Goal: Task Accomplishment & Management: Complete application form

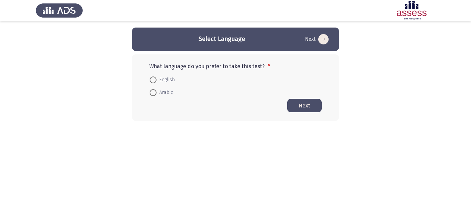
click at [156, 90] on span at bounding box center [153, 92] width 7 height 7
click at [156, 90] on input "Arabic" at bounding box center [153, 92] width 7 height 7
radio input "true"
click at [300, 105] on button "Next" at bounding box center [304, 105] width 34 height 13
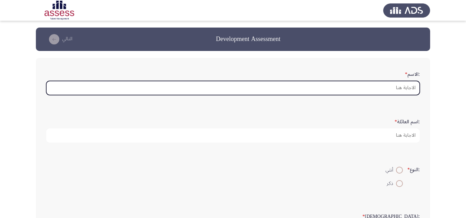
click at [352, 90] on input ":الاسم *" at bounding box center [232, 88] width 373 height 14
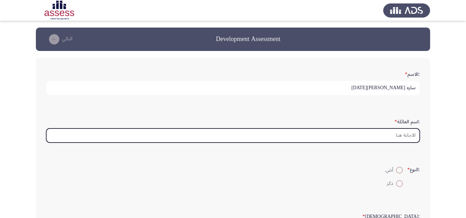
click at [399, 133] on input ":اسم العائلة *" at bounding box center [232, 136] width 373 height 14
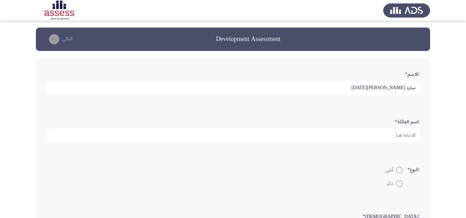
click at [341, 91] on input "ساره [PERSON_NAME][DATE]" at bounding box center [232, 88] width 373 height 14
type input "ساره"
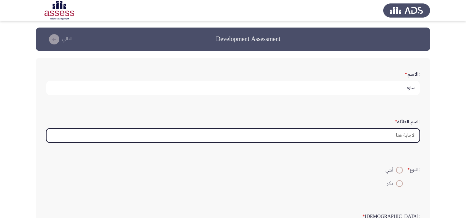
click at [375, 133] on input ":اسم العائلة *" at bounding box center [232, 136] width 373 height 14
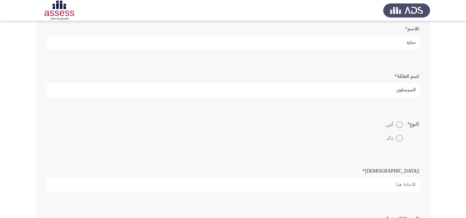
scroll to position [69, 0]
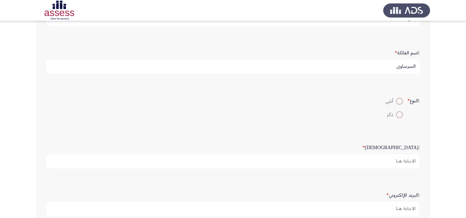
type input "السرساوي"
click at [397, 98] on span at bounding box center [399, 101] width 7 height 7
click at [397, 98] on input "أنثي" at bounding box center [399, 101] width 7 height 7
radio input "true"
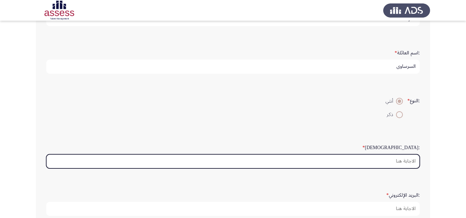
click at [407, 164] on input ":السن *" at bounding box center [232, 161] width 373 height 14
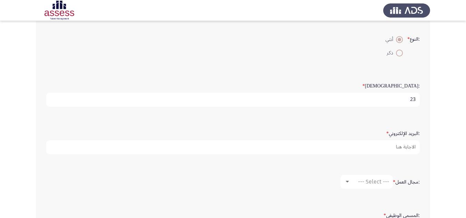
scroll to position [138, 0]
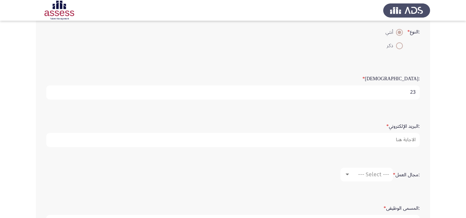
type input "23"
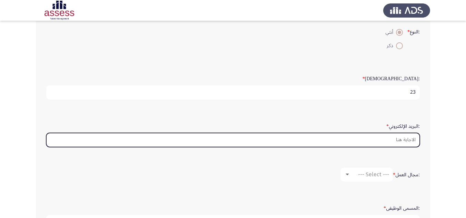
click at [398, 144] on input ":البريد الإلكتروني *" at bounding box center [232, 140] width 373 height 14
type input "س"
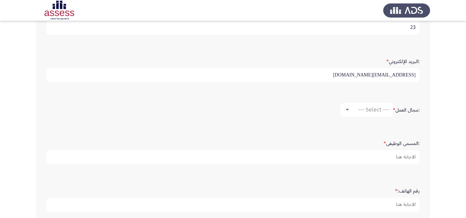
scroll to position [207, 0]
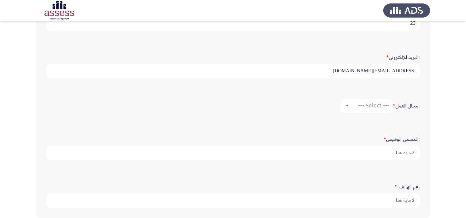
type input "[EMAIL_ADDRESS][DOMAIN_NAME]"
click at [348, 105] on div at bounding box center [346, 106] width 3 height 2
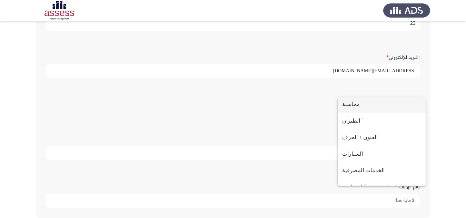
scroll to position [0, 0]
click at [437, 122] on div at bounding box center [233, 109] width 466 height 218
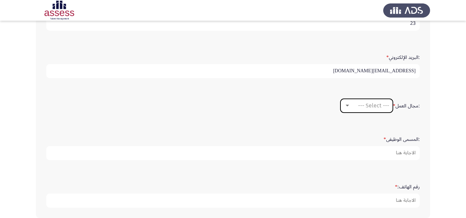
click at [374, 108] on span "--- Select ---" at bounding box center [373, 105] width 31 height 7
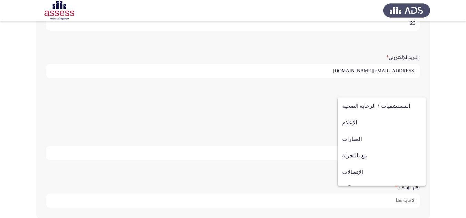
scroll to position [226, 0]
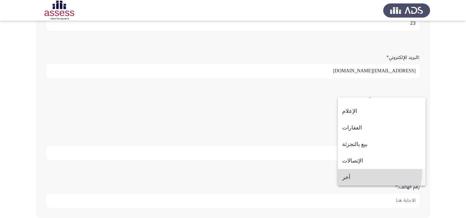
click at [379, 173] on span "آخر" at bounding box center [381, 177] width 79 height 17
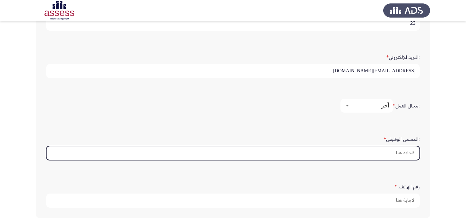
click at [393, 148] on input ":المسمى الوظيفى *" at bounding box center [232, 153] width 373 height 14
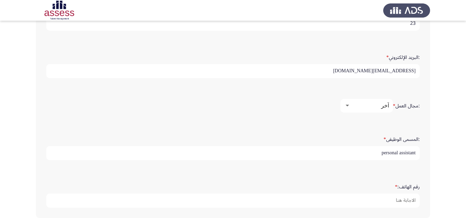
scroll to position [241, 0]
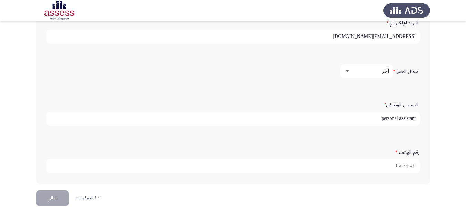
type input "personal assistant"
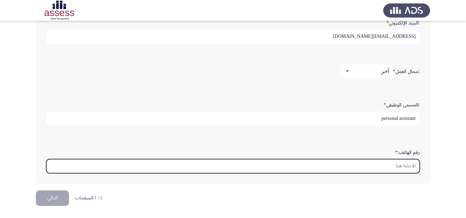
click at [396, 164] on input "رقم الهاتف: *" at bounding box center [232, 166] width 373 height 14
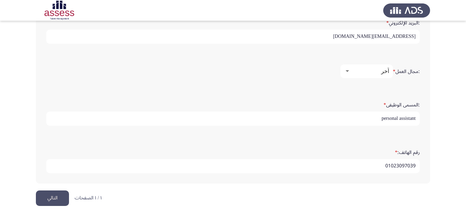
type input "01023097039"
click at [44, 199] on button "التالي" at bounding box center [52, 199] width 33 height 16
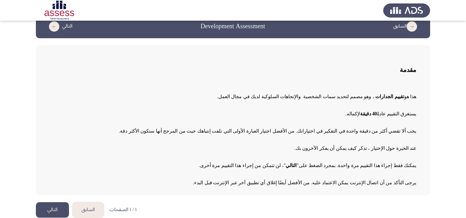
scroll to position [19, 0]
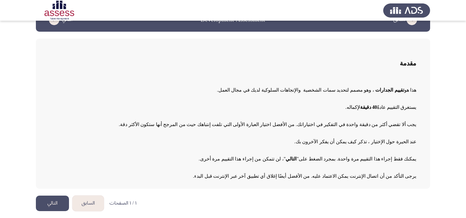
click at [58, 199] on button "التالي" at bounding box center [52, 204] width 33 height 16
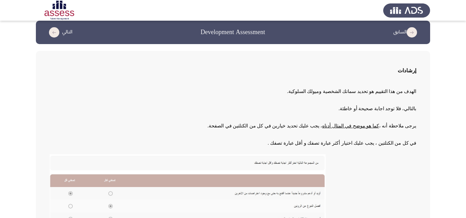
scroll to position [14, 0]
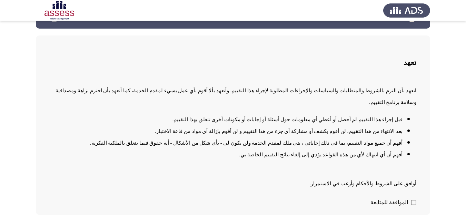
scroll to position [37, 0]
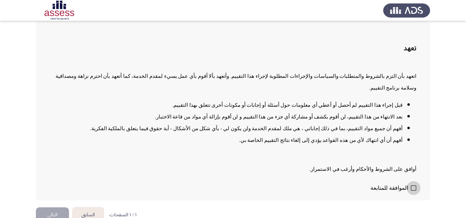
click at [413, 185] on span at bounding box center [414, 188] width 6 height 6
click at [413, 191] on input "الموافقة للمتابعة" at bounding box center [413, 191] width 0 height 0
checkbox input "true"
click at [62, 207] on button "التالي" at bounding box center [52, 215] width 33 height 16
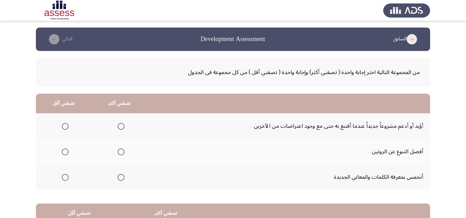
scroll to position [34, 0]
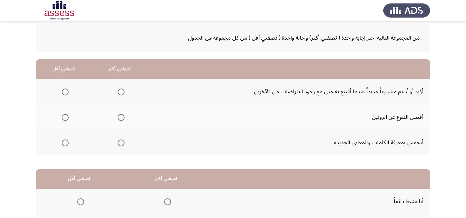
click at [121, 91] on span "Select an option" at bounding box center [121, 92] width 7 height 7
click at [121, 91] on input "Select an option" at bounding box center [121, 92] width 7 height 7
click at [118, 140] on span "Select an option" at bounding box center [121, 143] width 7 height 7
click at [118, 140] on input "Select an option" at bounding box center [121, 143] width 7 height 7
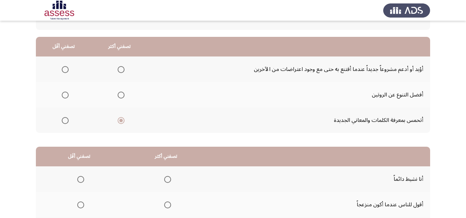
scroll to position [69, 0]
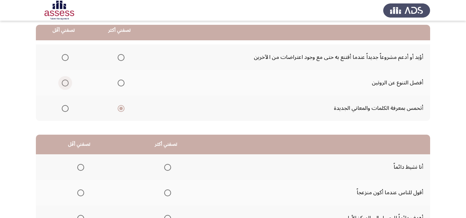
click at [65, 85] on span "Select an option" at bounding box center [65, 83] width 7 height 7
click at [65, 85] on input "Select an option" at bounding box center [65, 83] width 7 height 7
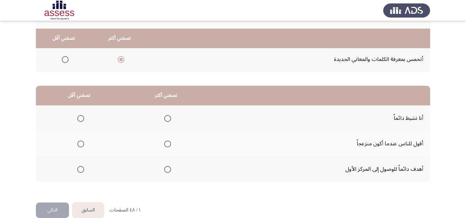
scroll to position [130, 0]
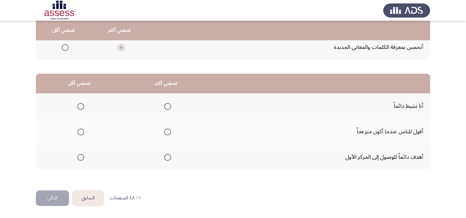
click at [164, 106] on span "Select an option" at bounding box center [167, 106] width 7 height 7
click at [164, 106] on input "Select an option" at bounding box center [167, 106] width 7 height 7
click at [82, 132] on span "Select an option" at bounding box center [80, 132] width 7 height 7
click at [82, 132] on input "Select an option" at bounding box center [80, 132] width 7 height 7
click at [47, 196] on button "التالي" at bounding box center [52, 199] width 33 height 16
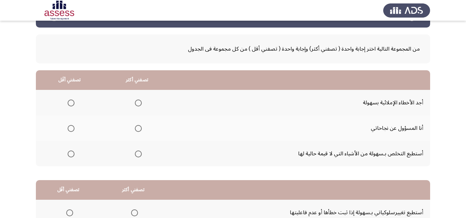
scroll to position [34, 0]
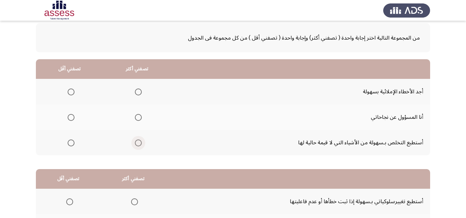
click at [135, 141] on span "Select an option" at bounding box center [138, 143] width 7 height 7
click at [135, 141] on input "Select an option" at bounding box center [138, 143] width 7 height 7
click at [70, 93] on span "Select an option" at bounding box center [71, 92] width 7 height 7
click at [70, 93] on input "Select an option" at bounding box center [71, 92] width 7 height 7
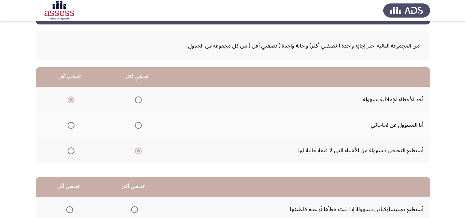
scroll to position [61, 0]
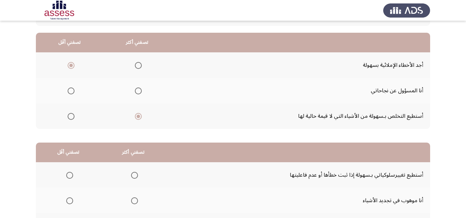
click at [139, 85] on mat-radio-group "Select an option" at bounding box center [137, 91] width 10 height 12
click at [135, 91] on span "Select an option" at bounding box center [138, 91] width 7 height 7
click at [135, 91] on input "Select an option" at bounding box center [138, 91] width 7 height 7
click at [71, 115] on span "Select an option" at bounding box center [71, 116] width 7 height 7
click at [71, 115] on input "Select an option" at bounding box center [71, 116] width 7 height 7
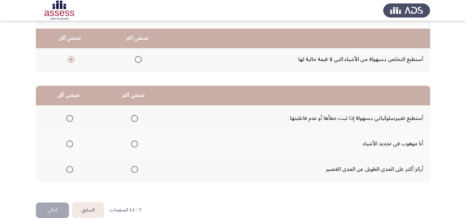
scroll to position [130, 0]
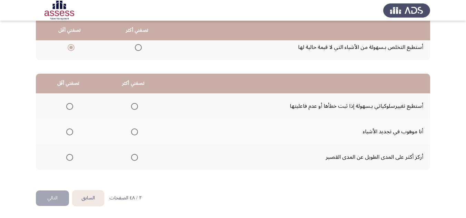
click at [132, 159] on span "Select an option" at bounding box center [134, 157] width 7 height 7
click at [132, 159] on input "Select an option" at bounding box center [134, 157] width 7 height 7
click at [70, 134] on span "Select an option" at bounding box center [69, 132] width 7 height 7
click at [70, 134] on input "Select an option" at bounding box center [69, 132] width 7 height 7
click at [62, 193] on button "التالي" at bounding box center [52, 199] width 33 height 16
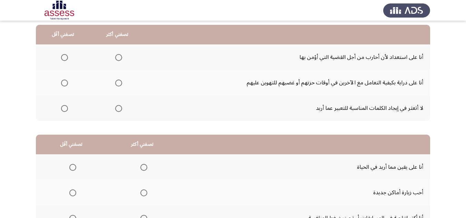
scroll to position [34, 0]
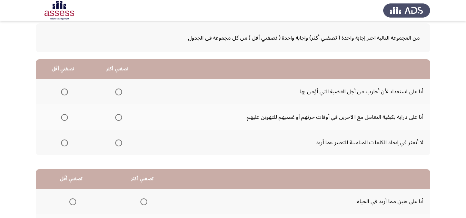
click at [115, 141] on span "Select an option" at bounding box center [118, 143] width 7 height 7
click at [115, 141] on input "Select an option" at bounding box center [118, 143] width 7 height 7
click at [66, 117] on span "Select an option" at bounding box center [64, 117] width 7 height 7
click at [66, 117] on input "Select an option" at bounding box center [64, 117] width 7 height 7
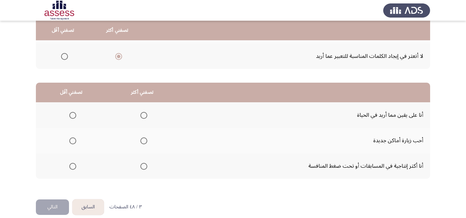
scroll to position [130, 0]
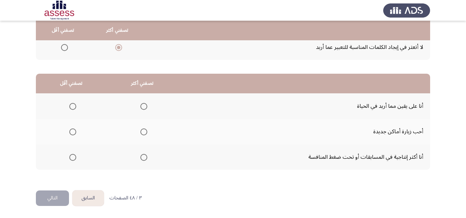
click at [142, 157] on span "Select an option" at bounding box center [143, 157] width 7 height 7
click at [142, 157] on input "Select an option" at bounding box center [143, 157] width 7 height 7
click at [73, 130] on span "Select an option" at bounding box center [72, 132] width 7 height 7
click at [73, 130] on input "Select an option" at bounding box center [72, 132] width 7 height 7
click at [43, 193] on button "التالي" at bounding box center [52, 199] width 33 height 16
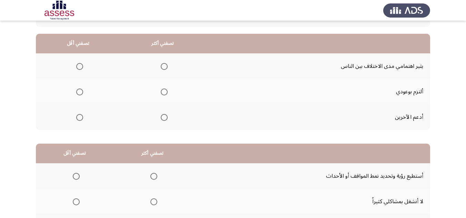
scroll to position [69, 0]
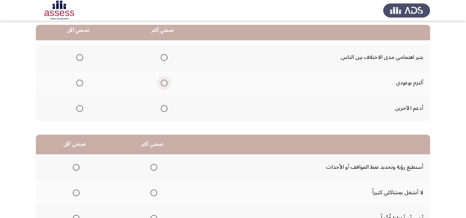
click at [165, 84] on span "Select an option" at bounding box center [164, 83] width 7 height 7
click at [165, 84] on input "Select an option" at bounding box center [164, 83] width 7 height 7
click at [80, 55] on span "Select an option" at bounding box center [79, 57] width 7 height 7
click at [80, 55] on input "Select an option" at bounding box center [79, 57] width 7 height 7
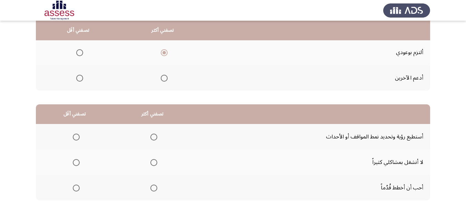
scroll to position [61, 0]
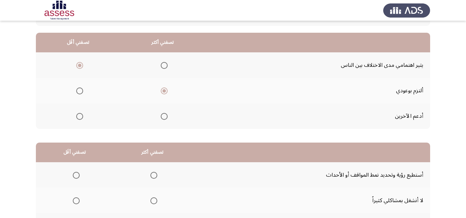
click at [162, 115] on span "Select an option" at bounding box center [164, 116] width 7 height 7
click at [162, 115] on input "Select an option" at bounding box center [164, 116] width 7 height 7
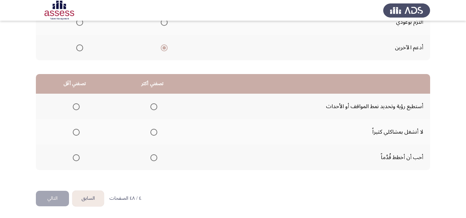
scroll to position [130, 0]
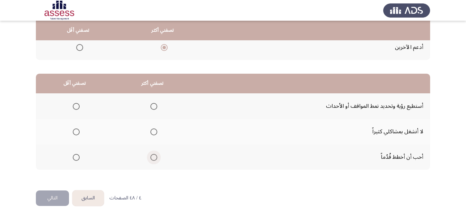
click at [151, 156] on span "Select an option" at bounding box center [153, 157] width 7 height 7
click at [151, 156] on input "Select an option" at bounding box center [153, 157] width 7 height 7
click at [75, 131] on span "Select an option" at bounding box center [76, 132] width 7 height 7
click at [75, 131] on input "Select an option" at bounding box center [76, 132] width 7 height 7
click at [57, 197] on button "التالي" at bounding box center [52, 199] width 33 height 16
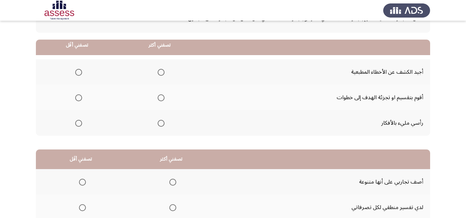
scroll to position [69, 0]
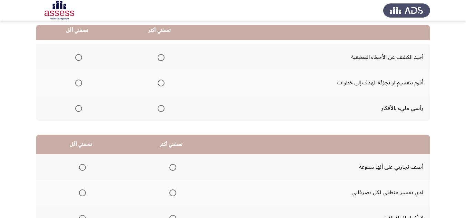
click at [158, 82] on span "Select an option" at bounding box center [161, 83] width 7 height 7
click at [158, 82] on input "Select an option" at bounding box center [161, 83] width 7 height 7
click at [78, 108] on span "Select an option" at bounding box center [78, 108] width 7 height 7
click at [78, 108] on input "Select an option" at bounding box center [78, 108] width 7 height 7
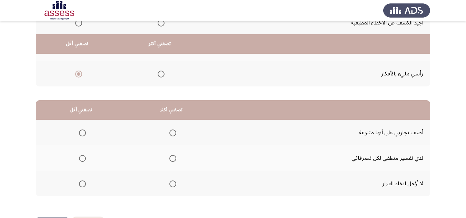
scroll to position [130, 0]
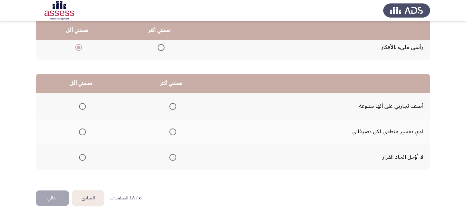
click at [173, 160] on span "Select an option" at bounding box center [172, 157] width 7 height 7
click at [173, 160] on input "Select an option" at bounding box center [172, 157] width 7 height 7
click at [80, 109] on span "Select an option" at bounding box center [82, 106] width 7 height 7
click at [80, 109] on input "Select an option" at bounding box center [82, 106] width 7 height 7
click at [51, 195] on button "التالي" at bounding box center [52, 199] width 33 height 16
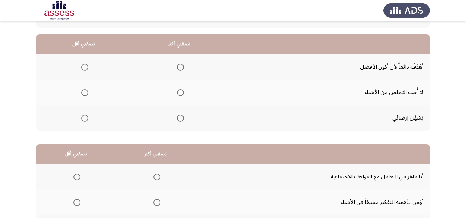
scroll to position [69, 0]
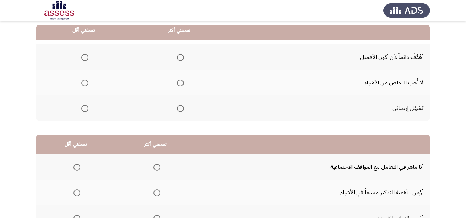
click at [182, 59] on span "Select an option" at bounding box center [180, 57] width 7 height 7
click at [182, 59] on input "Select an option" at bounding box center [180, 57] width 7 height 7
click at [82, 83] on span "Select an option" at bounding box center [84, 83] width 7 height 7
click at [82, 83] on input "Select an option" at bounding box center [84, 83] width 7 height 7
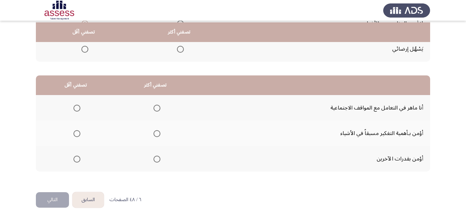
scroll to position [130, 0]
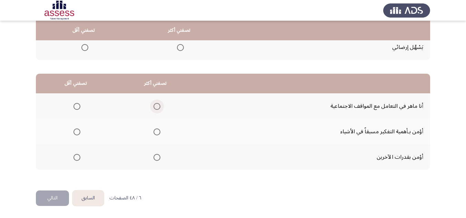
click at [156, 105] on span "Select an option" at bounding box center [156, 106] width 7 height 7
click at [156, 105] on input "Select an option" at bounding box center [156, 106] width 7 height 7
click at [77, 158] on span "Select an option" at bounding box center [76, 157] width 7 height 7
click at [77, 158] on input "Select an option" at bounding box center [76, 157] width 7 height 7
click at [60, 194] on button "التالي" at bounding box center [52, 199] width 33 height 16
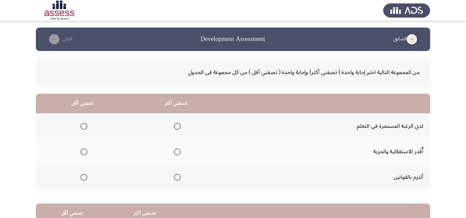
scroll to position [34, 0]
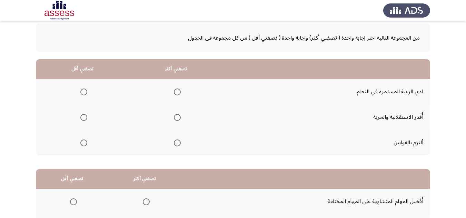
click at [176, 140] on span "Select an option" at bounding box center [177, 143] width 7 height 7
click at [176, 140] on input "Select an option" at bounding box center [177, 143] width 7 height 7
click at [87, 117] on span "Select an option" at bounding box center [83, 117] width 7 height 7
click at [87, 117] on input "Select an option" at bounding box center [83, 117] width 7 height 7
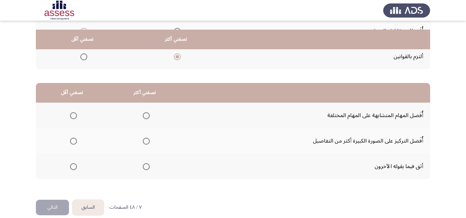
scroll to position [130, 0]
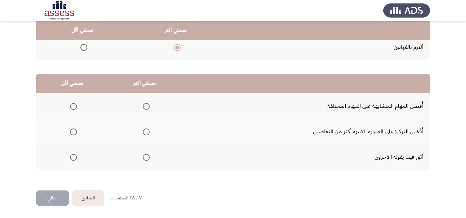
click at [77, 158] on th at bounding box center [72, 157] width 72 height 26
click at [71, 158] on span "Select an option" at bounding box center [73, 157] width 7 height 7
click at [71, 158] on input "Select an option" at bounding box center [73, 157] width 7 height 7
click at [144, 132] on span "Select an option" at bounding box center [146, 132] width 7 height 7
click at [144, 132] on input "Select an option" at bounding box center [146, 132] width 7 height 7
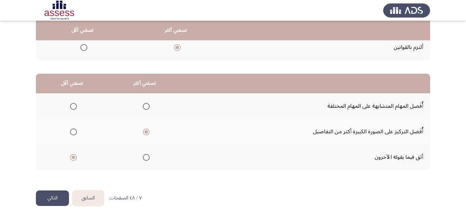
click at [63, 198] on button "التالي" at bounding box center [52, 199] width 33 height 16
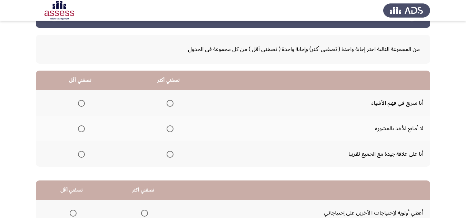
scroll to position [34, 0]
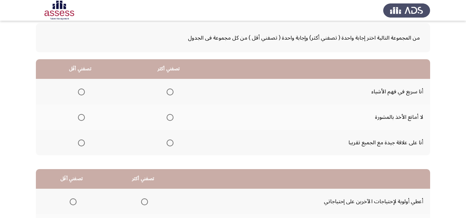
click at [170, 119] on span "Select an option" at bounding box center [169, 117] width 7 height 7
click at [170, 119] on input "Select an option" at bounding box center [169, 117] width 7 height 7
click at [81, 143] on span "Select an option" at bounding box center [81, 143] width 7 height 7
click at [81, 143] on input "Select an option" at bounding box center [81, 143] width 7 height 7
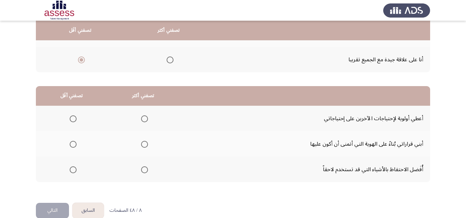
scroll to position [130, 0]
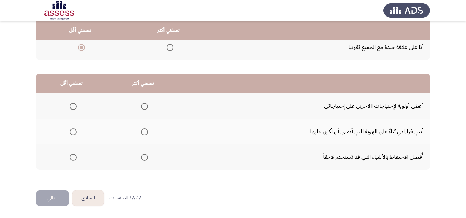
click at [145, 132] on span "Select an option" at bounding box center [144, 132] width 7 height 7
click at [145, 132] on input "Select an option" at bounding box center [144, 132] width 7 height 7
click at [73, 108] on span "Select an option" at bounding box center [73, 106] width 7 height 7
click at [73, 108] on input "Select an option" at bounding box center [73, 106] width 7 height 7
click at [51, 194] on button "التالي" at bounding box center [52, 199] width 33 height 16
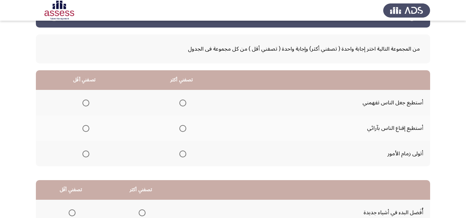
scroll to position [69, 0]
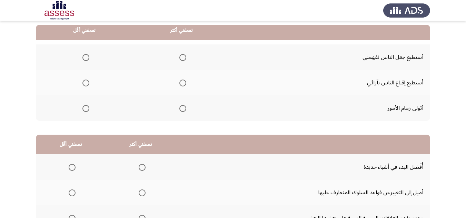
click at [181, 58] on span "Select an option" at bounding box center [182, 57] width 7 height 7
click at [181, 58] on input "Select an option" at bounding box center [182, 57] width 7 height 7
click at [88, 83] on span "Select an option" at bounding box center [85, 83] width 7 height 7
click at [88, 83] on input "Select an option" at bounding box center [85, 83] width 7 height 7
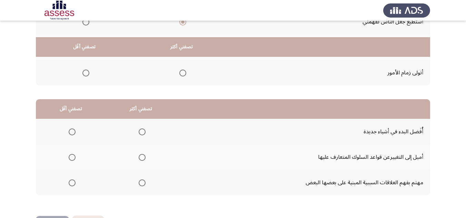
scroll to position [130, 0]
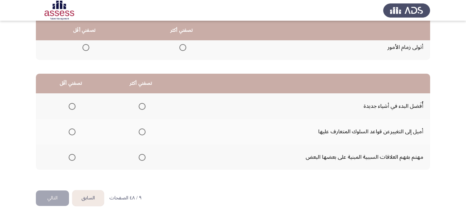
click at [143, 158] on span "Select an option" at bounding box center [142, 157] width 7 height 7
click at [143, 158] on input "Select an option" at bounding box center [142, 157] width 7 height 7
click at [68, 131] on label "Select an option" at bounding box center [71, 132] width 10 height 7
click at [69, 131] on input "Select an option" at bounding box center [72, 132] width 7 height 7
click at [51, 198] on button "التالي" at bounding box center [52, 199] width 33 height 16
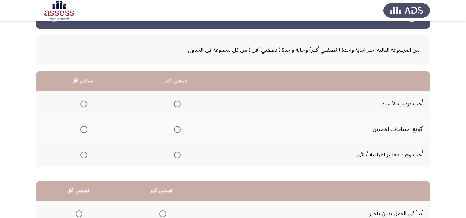
scroll to position [34, 0]
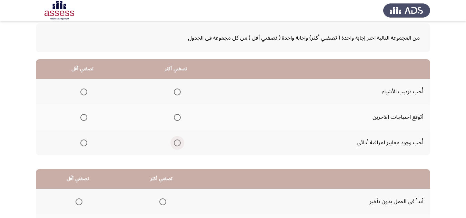
click at [177, 142] on span "Select an option" at bounding box center [177, 143] width 7 height 7
click at [177, 142] on input "Select an option" at bounding box center [177, 143] width 7 height 7
click at [82, 116] on span "Select an option" at bounding box center [83, 117] width 7 height 7
click at [82, 116] on input "Select an option" at bounding box center [83, 117] width 7 height 7
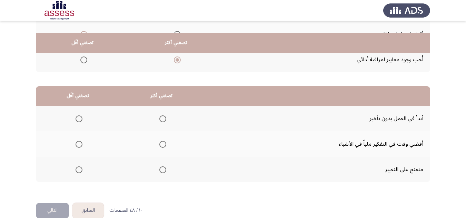
scroll to position [130, 0]
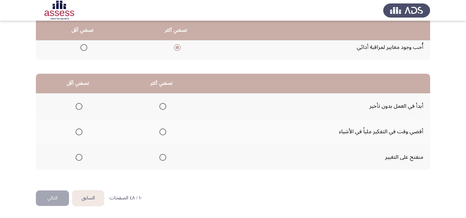
click at [161, 107] on span "Select an option" at bounding box center [162, 106] width 7 height 7
click at [161, 107] on input "Select an option" at bounding box center [162, 106] width 7 height 7
click at [78, 130] on span "Select an option" at bounding box center [78, 132] width 7 height 7
click at [78, 130] on input "Select an option" at bounding box center [78, 132] width 7 height 7
click at [45, 199] on button "التالي" at bounding box center [52, 199] width 33 height 16
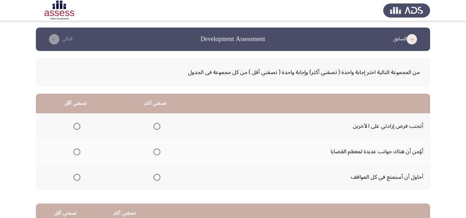
scroll to position [34, 0]
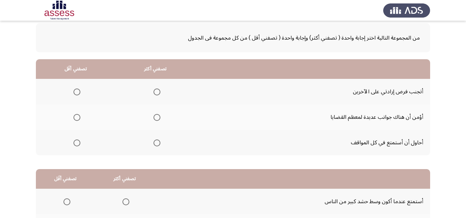
click at [153, 118] on span "Select an option" at bounding box center [156, 117] width 7 height 7
click at [153, 118] on input "Select an option" at bounding box center [156, 117] width 7 height 7
click at [79, 141] on span "Select an option" at bounding box center [76, 143] width 7 height 7
click at [79, 141] on input "Select an option" at bounding box center [76, 143] width 7 height 7
click at [79, 92] on span "Select an option" at bounding box center [76, 92] width 7 height 7
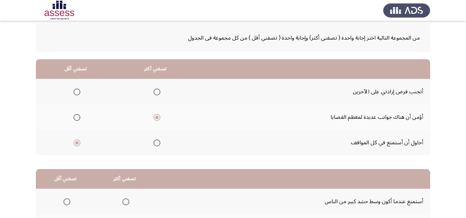
click at [79, 92] on input "Select an option" at bounding box center [76, 92] width 7 height 7
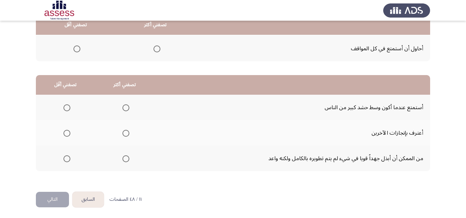
scroll to position [130, 0]
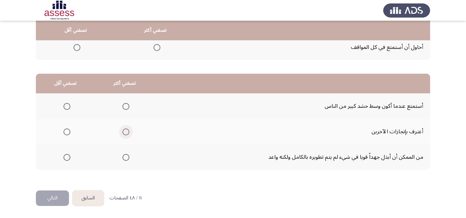
click at [127, 133] on span "Select an option" at bounding box center [125, 132] width 7 height 7
click at [127, 133] on input "Select an option" at bounding box center [125, 132] width 7 height 7
click at [69, 155] on span "Select an option" at bounding box center [66, 157] width 7 height 7
click at [69, 155] on input "Select an option" at bounding box center [66, 157] width 7 height 7
click at [58, 193] on button "التالي" at bounding box center [52, 199] width 33 height 16
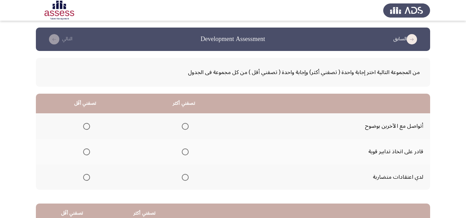
scroll to position [34, 0]
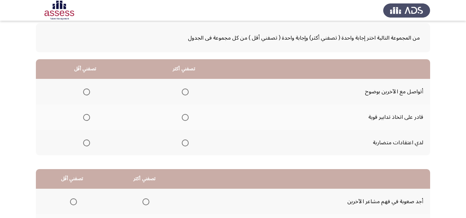
click at [188, 89] on span "Select an option" at bounding box center [185, 92] width 7 height 7
click at [188, 89] on input "Select an option" at bounding box center [185, 92] width 7 height 7
click at [88, 141] on span "Select an option" at bounding box center [86, 143] width 7 height 7
click at [88, 141] on input "Select an option" at bounding box center [86, 143] width 7 height 7
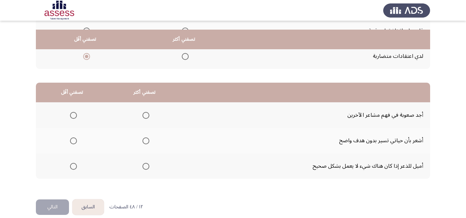
scroll to position [130, 0]
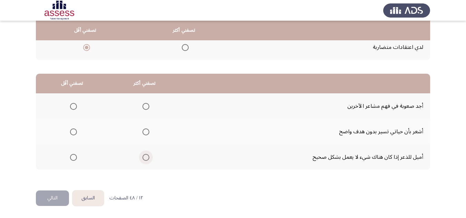
click at [144, 155] on span "Select an option" at bounding box center [145, 157] width 7 height 7
click at [144, 155] on input "Select an option" at bounding box center [145, 157] width 7 height 7
click at [71, 130] on span "Select an option" at bounding box center [73, 132] width 7 height 7
click at [71, 130] on input "Select an option" at bounding box center [73, 132] width 7 height 7
click at [54, 195] on button "التالي" at bounding box center [52, 199] width 33 height 16
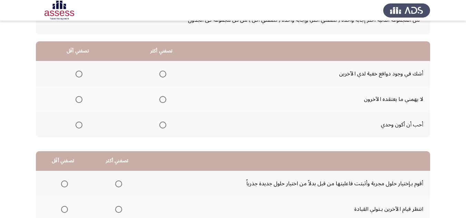
scroll to position [69, 0]
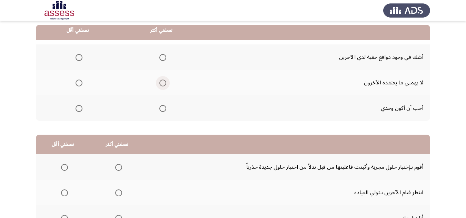
click at [162, 84] on span "Select an option" at bounding box center [162, 83] width 7 height 7
click at [162, 84] on input "Select an option" at bounding box center [162, 83] width 7 height 7
click at [78, 56] on span "Select an option" at bounding box center [78, 57] width 7 height 7
click at [78, 56] on input "Select an option" at bounding box center [78, 57] width 7 height 7
click at [78, 107] on span "Select an option" at bounding box center [78, 108] width 7 height 7
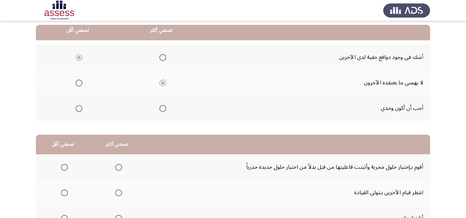
click at [78, 107] on input "Select an option" at bounding box center [78, 108] width 7 height 7
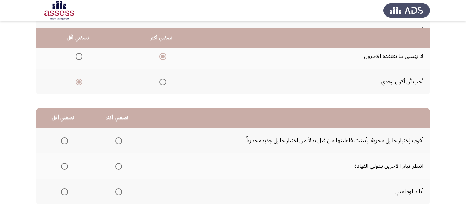
scroll to position [130, 0]
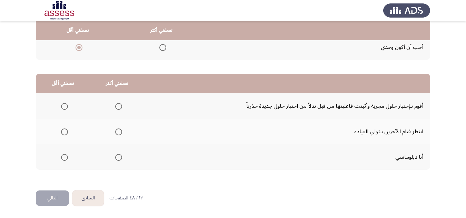
click at [115, 159] on span "Select an option" at bounding box center [118, 157] width 7 height 7
click at [115, 159] on input "Select an option" at bounding box center [118, 157] width 7 height 7
click at [62, 133] on span "Select an option" at bounding box center [64, 132] width 7 height 7
click at [62, 133] on input "Select an option" at bounding box center [64, 132] width 7 height 7
click at [49, 201] on button "التالي" at bounding box center [52, 199] width 33 height 16
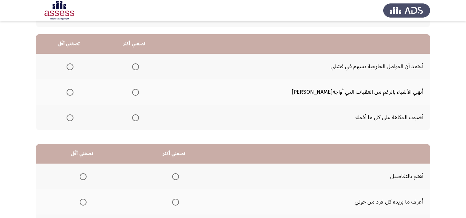
scroll to position [69, 0]
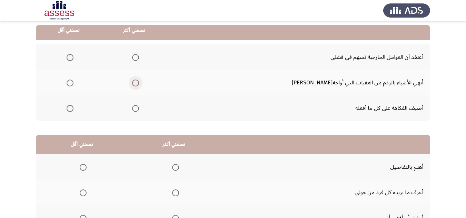
click at [139, 82] on span "Select an option" at bounding box center [135, 83] width 7 height 7
click at [139, 82] on input "Select an option" at bounding box center [135, 83] width 7 height 7
click at [73, 58] on span "Select an option" at bounding box center [70, 57] width 7 height 7
click at [73, 58] on input "Select an option" at bounding box center [70, 57] width 7 height 7
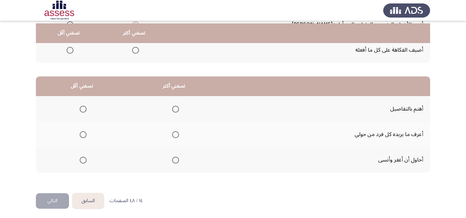
scroll to position [130, 0]
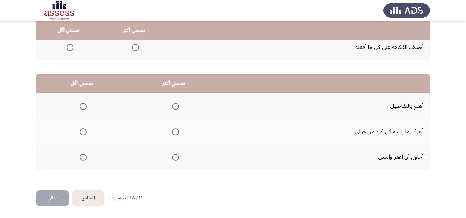
click at [178, 101] on mat-radio-group "Select an option" at bounding box center [174, 106] width 10 height 12
click at [174, 109] on span "Select an option" at bounding box center [175, 106] width 7 height 7
click at [174, 109] on input "Select an option" at bounding box center [175, 106] width 7 height 7
click at [84, 158] on span "Select an option" at bounding box center [83, 157] width 7 height 7
click at [84, 158] on input "Select an option" at bounding box center [83, 157] width 7 height 7
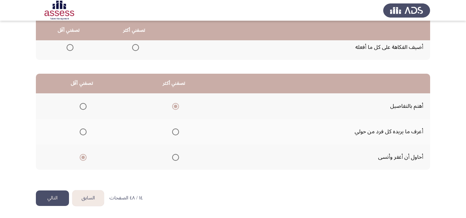
click at [55, 200] on button "التالي" at bounding box center [52, 199] width 33 height 16
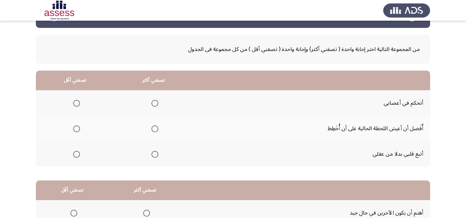
scroll to position [34, 0]
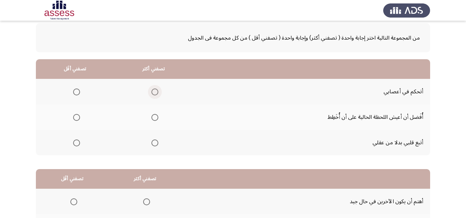
click at [151, 91] on span "Select an option" at bounding box center [154, 92] width 7 height 7
click at [151, 91] on input "Select an option" at bounding box center [154, 92] width 7 height 7
click at [75, 118] on span "Select an option" at bounding box center [76, 117] width 7 height 7
click at [75, 118] on input "Select an option" at bounding box center [76, 117] width 7 height 7
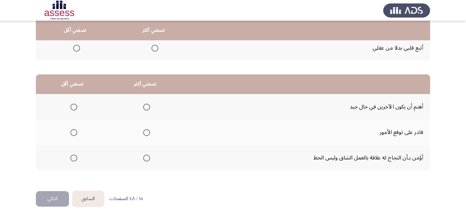
scroll to position [130, 0]
click at [143, 158] on span "Select an option" at bounding box center [146, 157] width 7 height 7
click at [143, 158] on input "Select an option" at bounding box center [146, 157] width 7 height 7
click at [73, 107] on span "Select an option" at bounding box center [73, 107] width 0 height 0
click at [73, 107] on input "Select an option" at bounding box center [73, 106] width 7 height 7
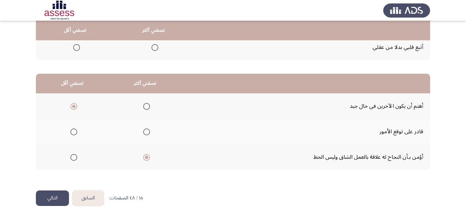
click at [52, 194] on button "التالي" at bounding box center [52, 199] width 33 height 16
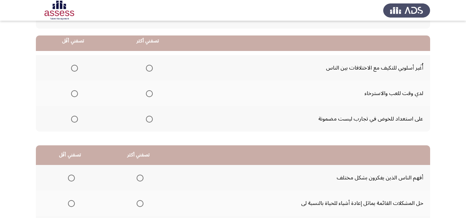
scroll to position [69, 0]
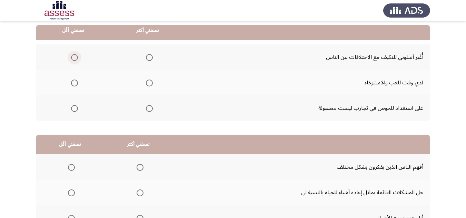
click at [73, 55] on span "Select an option" at bounding box center [74, 57] width 7 height 7
click at [73, 55] on input "Select an option" at bounding box center [74, 57] width 7 height 7
click at [148, 82] on span "Select an option" at bounding box center [149, 83] width 7 height 7
click at [148, 82] on input "Select an option" at bounding box center [149, 83] width 7 height 7
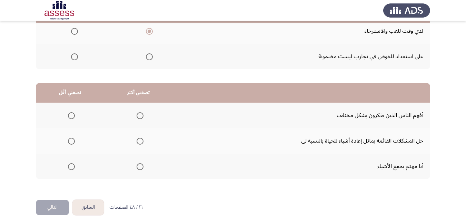
scroll to position [130, 0]
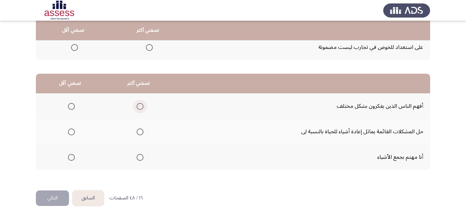
click at [138, 105] on span "Select an option" at bounding box center [139, 106] width 7 height 7
click at [138, 105] on input "Select an option" at bounding box center [139, 106] width 7 height 7
click at [73, 159] on span "Select an option" at bounding box center [71, 157] width 7 height 7
click at [73, 159] on input "Select an option" at bounding box center [71, 157] width 7 height 7
click at [53, 197] on button "التالي" at bounding box center [52, 199] width 33 height 16
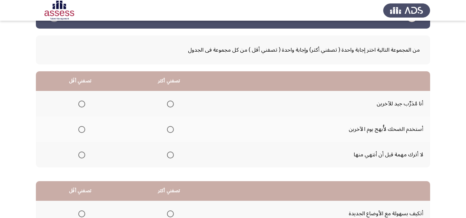
scroll to position [34, 0]
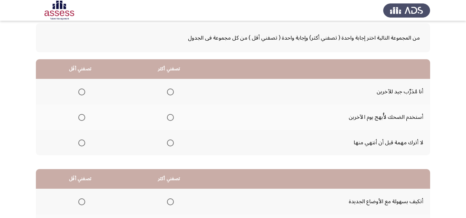
click at [167, 142] on span "Select an option" at bounding box center [170, 143] width 7 height 7
click at [167, 142] on input "Select an option" at bounding box center [170, 143] width 7 height 7
click at [80, 116] on span "Select an option" at bounding box center [81, 117] width 7 height 7
click at [80, 116] on input "Select an option" at bounding box center [81, 117] width 7 height 7
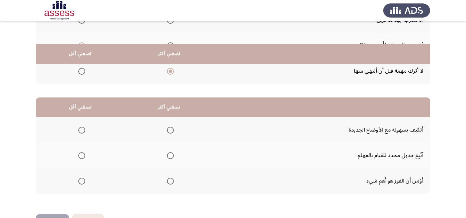
scroll to position [130, 0]
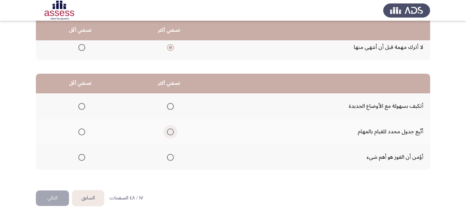
click at [171, 131] on span "Select an option" at bounding box center [170, 132] width 7 height 7
click at [171, 131] on input "Select an option" at bounding box center [170, 132] width 7 height 7
click at [80, 157] on span "Select an option" at bounding box center [81, 157] width 7 height 7
click at [80, 157] on input "Select an option" at bounding box center [81, 157] width 7 height 7
click at [43, 198] on button "التالي" at bounding box center [52, 199] width 33 height 16
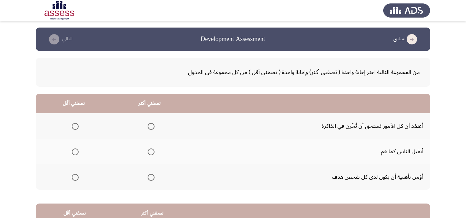
scroll to position [34, 0]
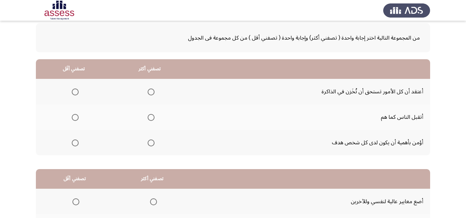
click at [154, 143] on span "Select an option" at bounding box center [151, 143] width 7 height 7
click at [154, 143] on input "Select an option" at bounding box center [151, 143] width 7 height 7
click at [73, 89] on span "Select an option" at bounding box center [75, 92] width 7 height 7
click at [73, 89] on input "Select an option" at bounding box center [75, 92] width 7 height 7
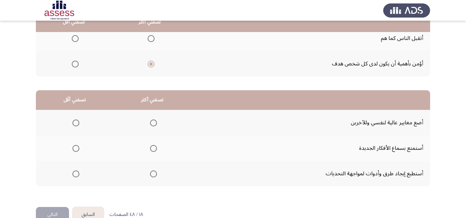
scroll to position [130, 0]
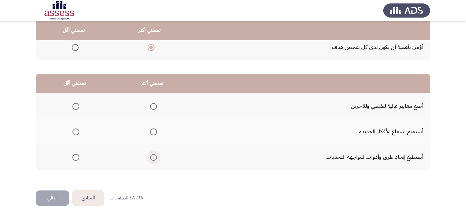
click at [151, 156] on span "Select an option" at bounding box center [153, 157] width 7 height 7
click at [151, 156] on input "Select an option" at bounding box center [153, 157] width 7 height 7
click at [77, 133] on span "Select an option" at bounding box center [75, 132] width 7 height 7
click at [77, 133] on input "Select an option" at bounding box center [75, 132] width 7 height 7
click at [56, 200] on button "التالي" at bounding box center [52, 199] width 33 height 16
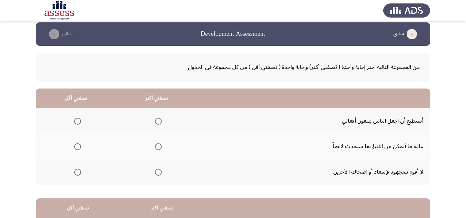
scroll to position [34, 0]
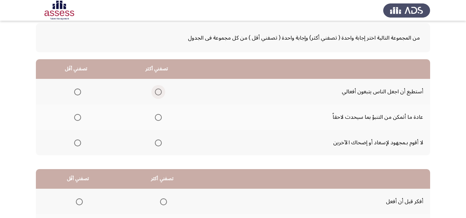
click at [156, 95] on span "Select an option" at bounding box center [158, 92] width 7 height 7
click at [156, 95] on input "Select an option" at bounding box center [158, 92] width 7 height 7
click at [79, 143] on span "Select an option" at bounding box center [77, 143] width 7 height 7
click at [79, 143] on input "Select an option" at bounding box center [77, 143] width 7 height 7
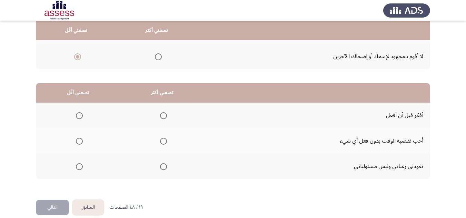
scroll to position [130, 0]
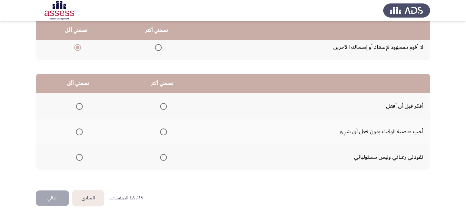
click at [163, 105] on span "Select an option" at bounding box center [163, 106] width 7 height 7
click at [163, 105] on input "Select an option" at bounding box center [163, 106] width 7 height 7
click at [80, 155] on span "Select an option" at bounding box center [79, 157] width 7 height 7
click at [80, 155] on input "Select an option" at bounding box center [79, 157] width 7 height 7
click at [61, 196] on button "التالي" at bounding box center [52, 199] width 33 height 16
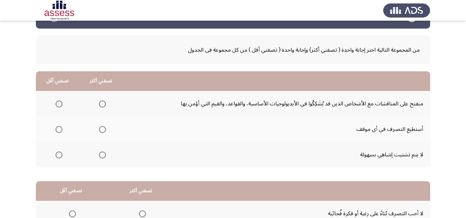
scroll to position [34, 0]
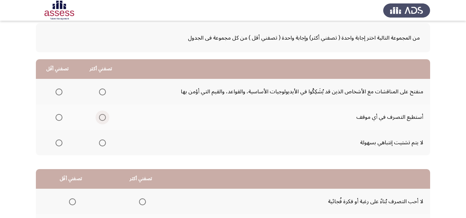
click at [102, 118] on span "Select an option" at bounding box center [102, 118] width 0 height 0
click at [101, 117] on input "Select an option" at bounding box center [102, 117] width 7 height 7
click at [55, 91] on span "Select an option" at bounding box center [58, 92] width 7 height 7
click at [55, 91] on input "Select an option" at bounding box center [58, 92] width 7 height 7
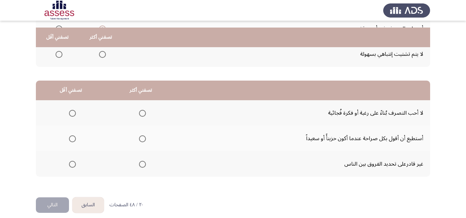
scroll to position [130, 0]
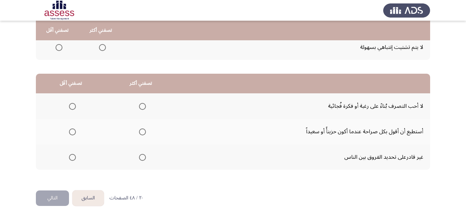
click at [139, 105] on span "Select an option" at bounding box center [142, 106] width 7 height 7
click at [139, 105] on input "Select an option" at bounding box center [142, 106] width 7 height 7
click at [73, 132] on span "Select an option" at bounding box center [72, 132] width 7 height 7
click at [73, 132] on input "Select an option" at bounding box center [72, 132] width 7 height 7
click at [47, 199] on button "التالي" at bounding box center [52, 199] width 33 height 16
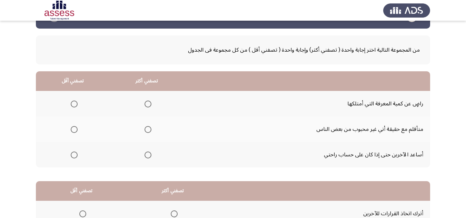
scroll to position [34, 0]
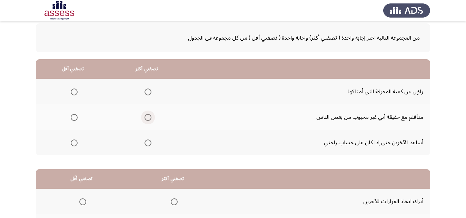
click at [145, 115] on span "Select an option" at bounding box center [147, 117] width 7 height 7
click at [145, 115] on input "Select an option" at bounding box center [147, 117] width 7 height 7
click at [74, 143] on span "Select an option" at bounding box center [74, 143] width 7 height 7
click at [74, 143] on input "Select an option" at bounding box center [74, 143] width 7 height 7
click at [77, 93] on span "Select an option" at bounding box center [74, 92] width 7 height 7
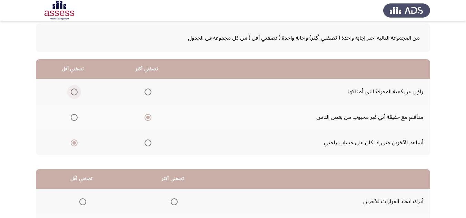
click at [77, 93] on input "Select an option" at bounding box center [74, 92] width 7 height 7
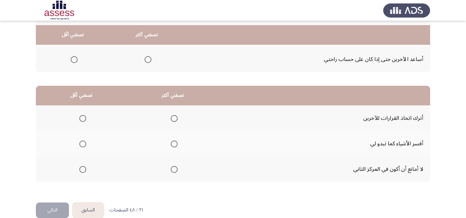
scroll to position [130, 0]
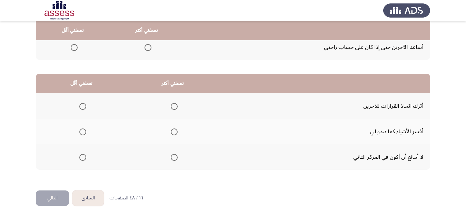
click at [175, 133] on span "Select an option" at bounding box center [174, 132] width 7 height 7
click at [175, 133] on input "Select an option" at bounding box center [174, 132] width 7 height 7
click at [83, 158] on span "Select an option" at bounding box center [82, 157] width 7 height 7
click at [83, 158] on input "Select an option" at bounding box center [82, 157] width 7 height 7
click at [59, 197] on button "التالي" at bounding box center [52, 199] width 33 height 16
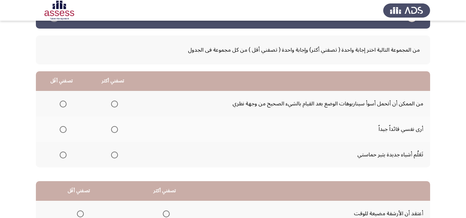
scroll to position [34, 0]
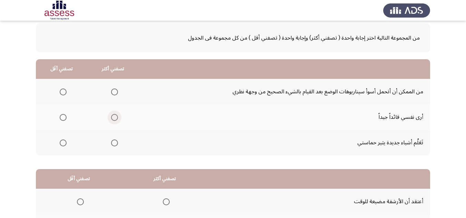
click at [114, 117] on span "Select an option" at bounding box center [114, 117] width 7 height 7
click at [114, 117] on input "Select an option" at bounding box center [114, 117] width 7 height 7
click at [64, 92] on span "Select an option" at bounding box center [63, 92] width 7 height 7
click at [64, 92] on input "Select an option" at bounding box center [63, 92] width 7 height 7
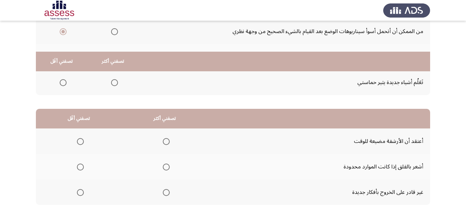
scroll to position [130, 0]
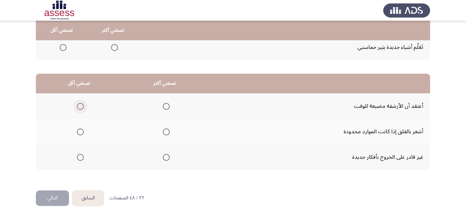
click at [80, 105] on span "Select an option" at bounding box center [80, 106] width 7 height 7
click at [80, 105] on input "Select an option" at bounding box center [80, 106] width 7 height 7
click at [164, 133] on span "Select an option" at bounding box center [166, 132] width 7 height 7
click at [164, 133] on input "Select an option" at bounding box center [166, 132] width 7 height 7
click at [51, 195] on button "التالي" at bounding box center [52, 199] width 33 height 16
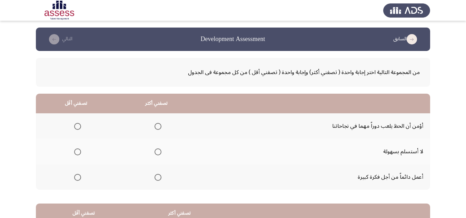
scroll to position [34, 0]
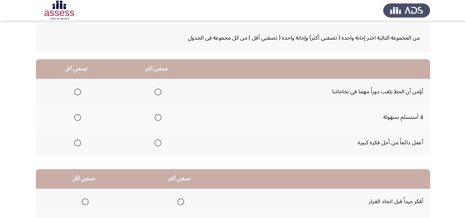
click at [158, 118] on span "Select an option" at bounding box center [157, 117] width 7 height 7
click at [158, 118] on input "Select an option" at bounding box center [157, 117] width 7 height 7
click at [77, 94] on span "Select an option" at bounding box center [77, 92] width 7 height 7
click at [77, 94] on input "Select an option" at bounding box center [77, 92] width 7 height 7
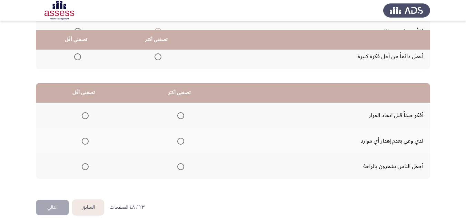
scroll to position [130, 0]
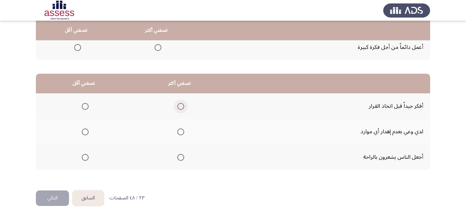
click at [179, 104] on span "Select an option" at bounding box center [180, 106] width 7 height 7
click at [179, 104] on input "Select an option" at bounding box center [180, 106] width 7 height 7
click at [87, 159] on span "Select an option" at bounding box center [85, 157] width 7 height 7
click at [87, 159] on input "Select an option" at bounding box center [85, 157] width 7 height 7
click at [53, 194] on button "التالي" at bounding box center [52, 199] width 33 height 16
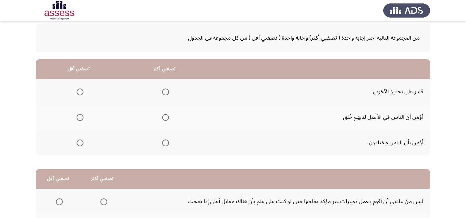
scroll to position [69, 0]
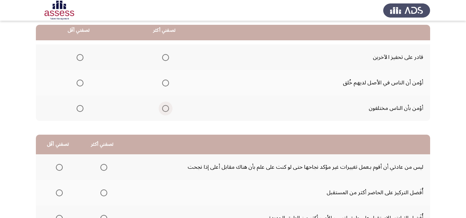
click at [167, 108] on span "Select an option" at bounding box center [165, 108] width 7 height 7
click at [167, 108] on input "Select an option" at bounding box center [165, 108] width 7 height 7
click at [76, 81] on label "Select an option" at bounding box center [79, 83] width 10 height 7
click at [77, 81] on input "Select an option" at bounding box center [80, 83] width 7 height 7
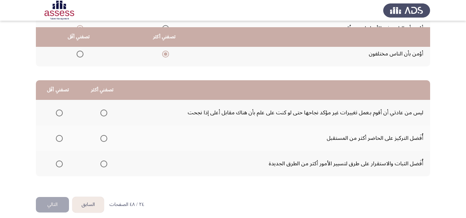
scroll to position [130, 0]
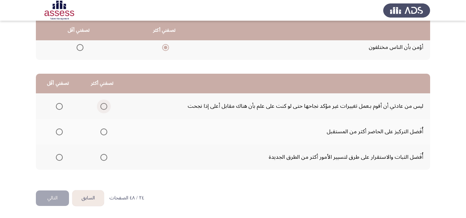
click at [104, 108] on span "Select an option" at bounding box center [103, 106] width 7 height 7
click at [104, 108] on input "Select an option" at bounding box center [103, 106] width 7 height 7
click at [57, 134] on span "Select an option" at bounding box center [59, 132] width 7 height 7
click at [57, 134] on input "Select an option" at bounding box center [59, 132] width 7 height 7
click at [47, 196] on button "التالي" at bounding box center [52, 199] width 33 height 16
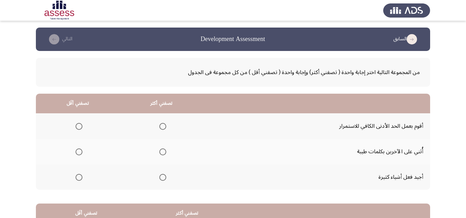
scroll to position [34, 0]
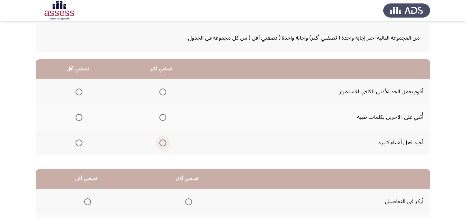
click at [159, 143] on span "Select an option" at bounding box center [162, 143] width 7 height 7
click at [159, 143] on input "Select an option" at bounding box center [162, 143] width 7 height 7
click at [80, 95] on span "Select an option" at bounding box center [78, 92] width 7 height 7
click at [80, 95] on input "Select an option" at bounding box center [78, 92] width 7 height 7
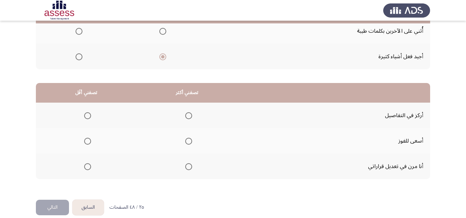
scroll to position [130, 0]
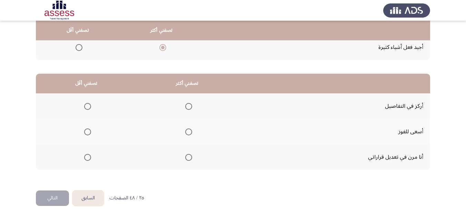
click at [187, 154] on span "Select an option" at bounding box center [188, 157] width 7 height 7
click at [187, 154] on input "Select an option" at bounding box center [188, 157] width 7 height 7
click at [190, 107] on span "Select an option" at bounding box center [188, 106] width 7 height 7
click at [190, 107] on input "Select an option" at bounding box center [188, 106] width 7 height 7
click at [85, 155] on span "Select an option" at bounding box center [87, 157] width 7 height 7
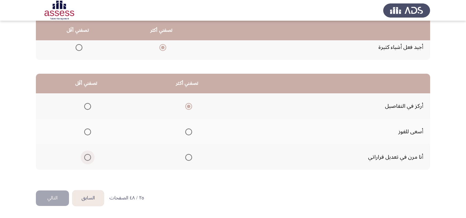
click at [85, 155] on input "Select an option" at bounding box center [87, 157] width 7 height 7
click at [84, 133] on span "Select an option" at bounding box center [87, 132] width 7 height 7
click at [84, 133] on input "Select an option" at bounding box center [87, 132] width 7 height 7
click at [58, 192] on button "التالي" at bounding box center [52, 199] width 33 height 16
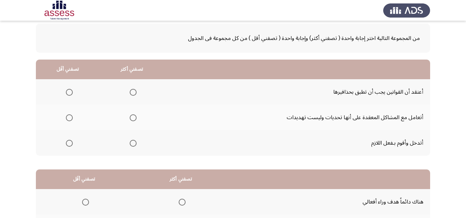
scroll to position [34, 0]
click at [134, 92] on span "Select an option" at bounding box center [133, 92] width 7 height 7
click at [134, 92] on input "Select an option" at bounding box center [133, 92] width 7 height 7
click at [66, 145] on span "Select an option" at bounding box center [69, 143] width 7 height 7
click at [66, 145] on input "Select an option" at bounding box center [69, 143] width 7 height 7
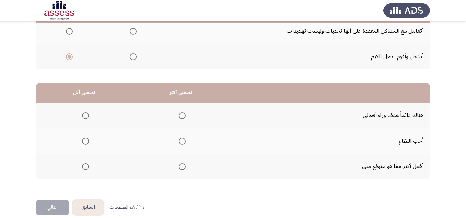
scroll to position [130, 0]
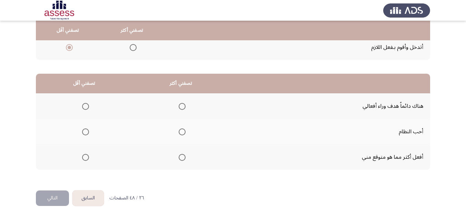
click at [183, 155] on span "Select an option" at bounding box center [182, 157] width 7 height 7
click at [183, 155] on input "Select an option" at bounding box center [182, 157] width 7 height 7
click at [83, 103] on span "Select an option" at bounding box center [85, 106] width 7 height 7
click at [83, 103] on input "Select an option" at bounding box center [85, 106] width 7 height 7
click at [55, 193] on button "التالي" at bounding box center [52, 199] width 33 height 16
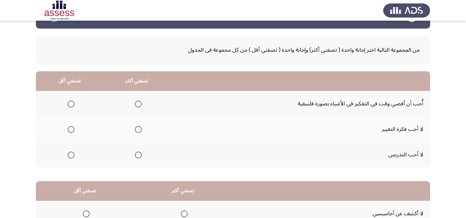
scroll to position [34, 0]
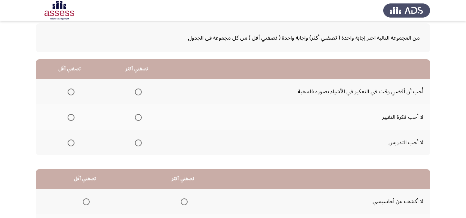
click at [141, 90] on th at bounding box center [137, 92] width 68 height 26
click at [138, 91] on span "Select an option" at bounding box center [138, 92] width 7 height 7
click at [138, 91] on input "Select an option" at bounding box center [138, 92] width 7 height 7
click at [71, 120] on span "Select an option" at bounding box center [71, 117] width 7 height 7
click at [71, 120] on input "Select an option" at bounding box center [71, 117] width 7 height 7
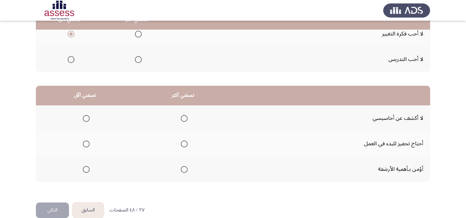
scroll to position [130, 0]
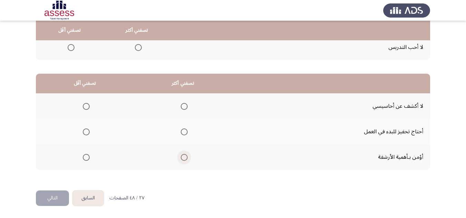
click at [183, 156] on span "Select an option" at bounding box center [184, 157] width 7 height 7
click at [183, 156] on input "Select an option" at bounding box center [184, 157] width 7 height 7
click at [85, 104] on span "Select an option" at bounding box center [86, 106] width 7 height 7
click at [85, 104] on input "Select an option" at bounding box center [86, 106] width 7 height 7
click at [52, 199] on button "التالي" at bounding box center [52, 199] width 33 height 16
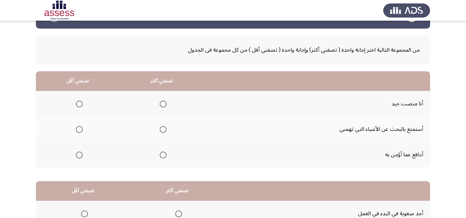
scroll to position [34, 0]
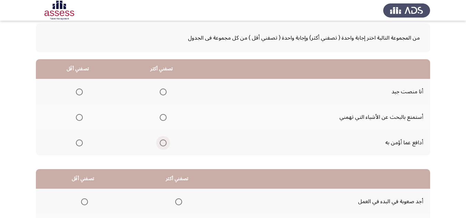
click at [160, 146] on span "Select an option" at bounding box center [163, 143] width 7 height 7
click at [160, 146] on input "Select an option" at bounding box center [163, 143] width 7 height 7
click at [81, 115] on span "Select an option" at bounding box center [79, 117] width 7 height 7
click at [81, 115] on input "Select an option" at bounding box center [79, 117] width 7 height 7
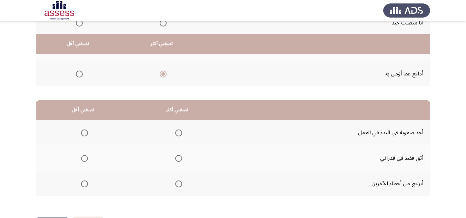
scroll to position [130, 0]
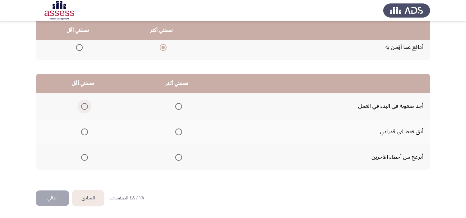
click at [83, 107] on span "Select an option" at bounding box center [84, 106] width 7 height 7
click at [83, 107] on input "Select an option" at bounding box center [84, 106] width 7 height 7
click at [178, 159] on span "Select an option" at bounding box center [178, 157] width 7 height 7
click at [178, 159] on input "Select an option" at bounding box center [178, 157] width 7 height 7
click at [60, 196] on button "التالي" at bounding box center [52, 199] width 33 height 16
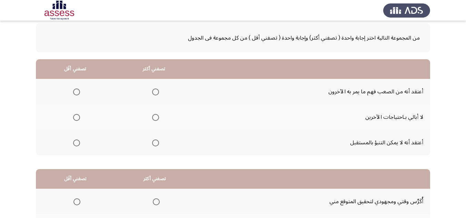
scroll to position [69, 0]
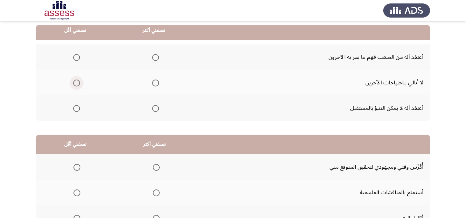
click at [78, 81] on span "Select an option" at bounding box center [76, 83] width 7 height 7
click at [78, 81] on input "Select an option" at bounding box center [76, 83] width 7 height 7
click at [158, 57] on span "Select an option" at bounding box center [155, 57] width 7 height 7
click at [158, 57] on input "Select an option" at bounding box center [155, 57] width 7 height 7
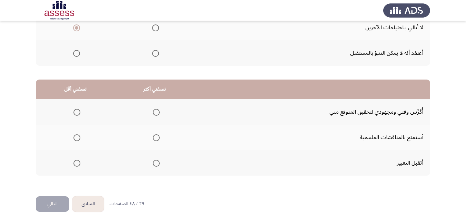
scroll to position [130, 0]
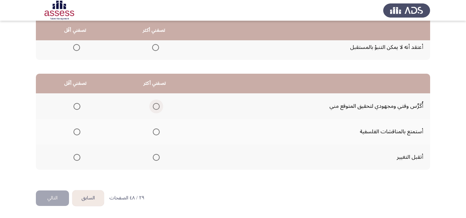
click at [156, 107] on span "Select an option" at bounding box center [156, 106] width 7 height 7
click at [156, 107] on input "Select an option" at bounding box center [156, 106] width 7 height 7
click at [78, 132] on span "Select an option" at bounding box center [76, 132] width 7 height 7
click at [78, 132] on input "Select an option" at bounding box center [76, 132] width 7 height 7
click at [55, 197] on button "التالي" at bounding box center [52, 199] width 33 height 16
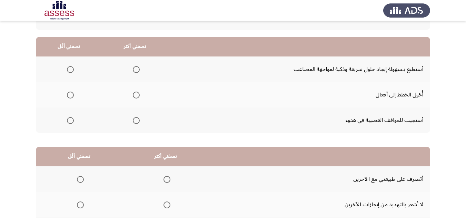
scroll to position [69, 0]
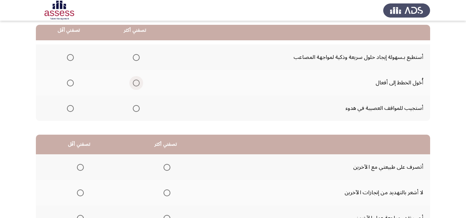
click at [133, 83] on span "Select an option" at bounding box center [136, 83] width 7 height 7
click at [133, 83] on input "Select an option" at bounding box center [136, 83] width 7 height 7
click at [137, 107] on span "Select an option" at bounding box center [136, 108] width 7 height 7
click at [137, 107] on input "Select an option" at bounding box center [136, 108] width 7 height 7
click at [68, 56] on span "Select an option" at bounding box center [70, 57] width 7 height 7
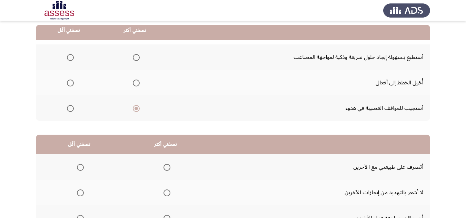
click at [68, 56] on input "Select an option" at bounding box center [70, 57] width 7 height 7
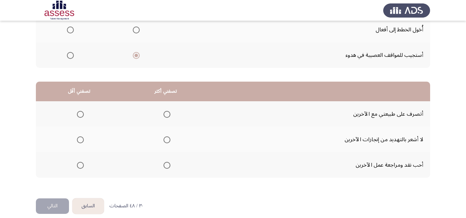
scroll to position [130, 0]
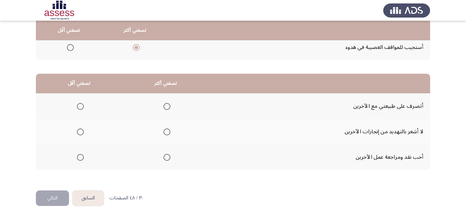
click at [168, 132] on span "Select an option" at bounding box center [166, 132] width 7 height 7
click at [168, 132] on input "Select an option" at bounding box center [166, 132] width 7 height 7
click at [78, 107] on span "Select an option" at bounding box center [80, 106] width 7 height 7
click at [78, 107] on input "Select an option" at bounding box center [80, 106] width 7 height 7
click at [46, 196] on button "التالي" at bounding box center [52, 199] width 33 height 16
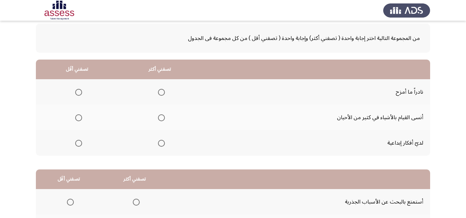
scroll to position [34, 0]
click at [80, 119] on span "Select an option" at bounding box center [78, 117] width 7 height 7
click at [80, 119] on input "Select an option" at bounding box center [78, 117] width 7 height 7
click at [161, 144] on span "Select an option" at bounding box center [161, 143] width 7 height 7
click at [161, 144] on input "Select an option" at bounding box center [161, 143] width 7 height 7
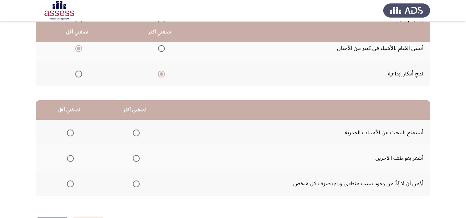
scroll to position [130, 0]
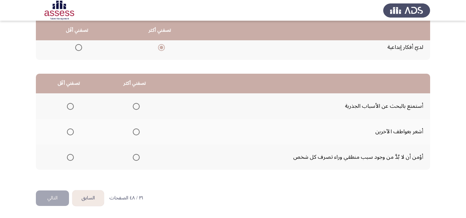
click at [134, 160] on span "Select an option" at bounding box center [136, 157] width 7 height 7
click at [134, 160] on input "Select an option" at bounding box center [136, 157] width 7 height 7
click at [67, 130] on span "Select an option" at bounding box center [70, 132] width 7 height 7
click at [67, 130] on input "Select an option" at bounding box center [70, 132] width 7 height 7
click at [61, 194] on button "التالي" at bounding box center [52, 199] width 33 height 16
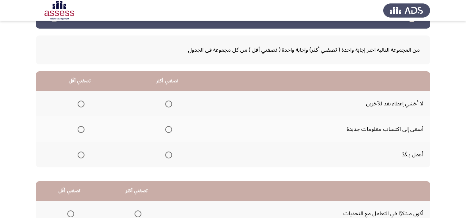
scroll to position [34, 0]
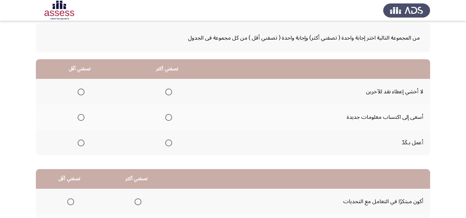
click at [167, 142] on span "Select an option" at bounding box center [168, 143] width 7 height 7
click at [167, 142] on input "Select an option" at bounding box center [168, 143] width 7 height 7
click at [79, 90] on span "Select an option" at bounding box center [81, 92] width 7 height 7
click at [79, 90] on input "Select an option" at bounding box center [81, 92] width 7 height 7
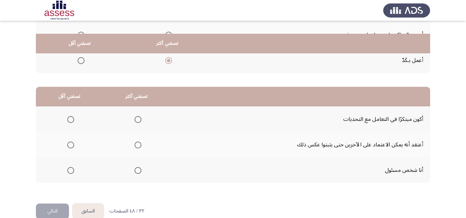
scroll to position [130, 0]
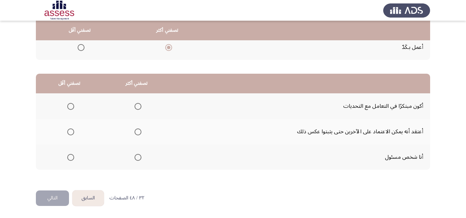
click at [133, 154] on label "Select an option" at bounding box center [137, 157] width 10 height 7
click at [134, 154] on input "Select an option" at bounding box center [137, 157] width 7 height 7
click at [72, 129] on span "Select an option" at bounding box center [70, 132] width 7 height 7
click at [72, 129] on input "Select an option" at bounding box center [70, 132] width 7 height 7
click at [45, 195] on button "التالي" at bounding box center [52, 199] width 33 height 16
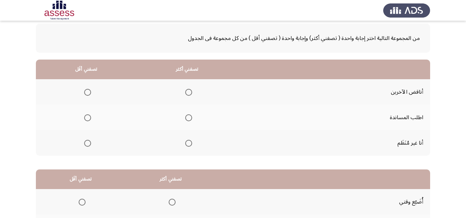
scroll to position [34, 0]
click at [84, 143] on span "Select an option" at bounding box center [87, 143] width 7 height 7
click at [84, 143] on input "Select an option" at bounding box center [87, 143] width 7 height 7
click at [187, 118] on span "Select an option" at bounding box center [188, 117] width 7 height 7
click at [187, 118] on input "Select an option" at bounding box center [188, 117] width 7 height 7
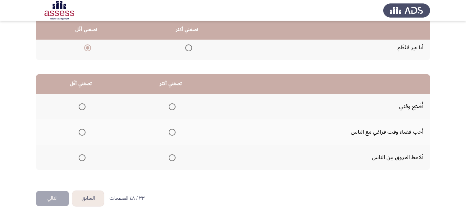
scroll to position [130, 0]
click at [82, 104] on span "Select an option" at bounding box center [82, 106] width 7 height 7
click at [82, 104] on input "Select an option" at bounding box center [82, 106] width 7 height 7
click at [170, 132] on span "Select an option" at bounding box center [172, 132] width 7 height 7
click at [170, 132] on input "Select an option" at bounding box center [172, 132] width 7 height 7
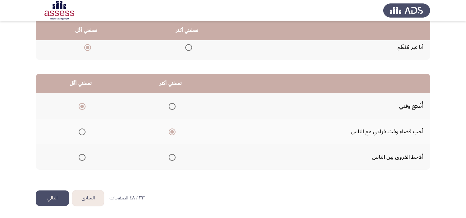
click at [50, 194] on button "التالي" at bounding box center [52, 199] width 33 height 16
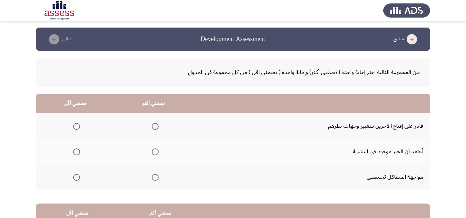
scroll to position [34, 0]
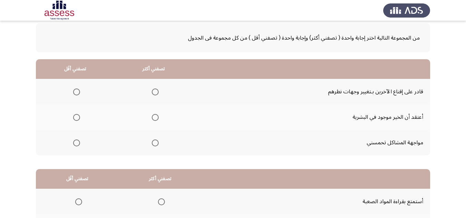
click at [154, 117] on span "Select an option" at bounding box center [155, 117] width 7 height 7
click at [154, 117] on input "Select an option" at bounding box center [155, 117] width 7 height 7
click at [73, 144] on span "Select an option" at bounding box center [76, 143] width 7 height 7
click at [73, 144] on input "Select an option" at bounding box center [76, 143] width 7 height 7
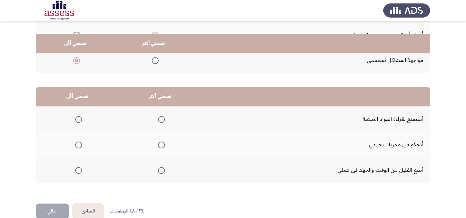
scroll to position [130, 0]
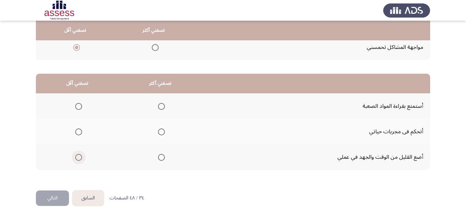
click at [80, 158] on span "Select an option" at bounding box center [78, 157] width 7 height 7
click at [80, 158] on input "Select an option" at bounding box center [78, 157] width 7 height 7
click at [156, 107] on label "Select an option" at bounding box center [160, 106] width 10 height 7
click at [158, 107] on input "Select an option" at bounding box center [161, 106] width 7 height 7
click at [52, 192] on button "التالي" at bounding box center [52, 199] width 33 height 16
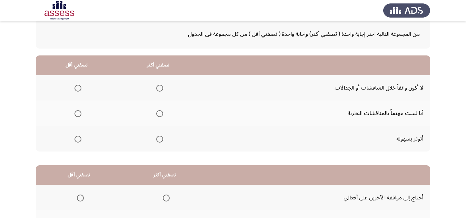
scroll to position [27, 0]
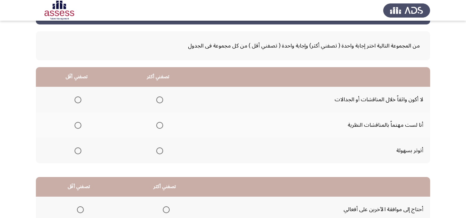
click at [158, 127] on span "Select an option" at bounding box center [159, 125] width 7 height 7
click at [158, 127] on input "Select an option" at bounding box center [159, 125] width 7 height 7
click at [76, 102] on span "Select an option" at bounding box center [77, 100] width 7 height 7
click at [76, 102] on input "Select an option" at bounding box center [77, 100] width 7 height 7
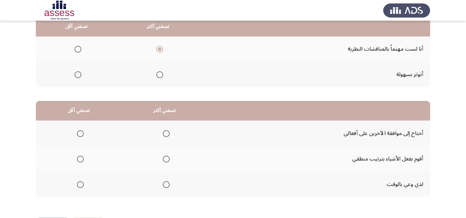
scroll to position [130, 0]
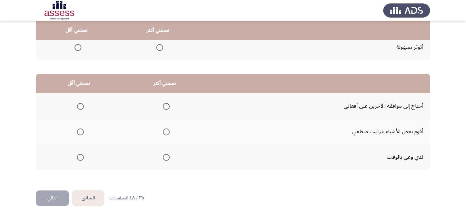
click at [165, 159] on span "Select an option" at bounding box center [166, 157] width 7 height 7
click at [165, 159] on input "Select an option" at bounding box center [166, 157] width 7 height 7
click at [77, 109] on span "Select an option" at bounding box center [80, 106] width 7 height 7
click at [77, 109] on input "Select an option" at bounding box center [80, 106] width 7 height 7
click at [55, 191] on button "التالي" at bounding box center [52, 199] width 33 height 16
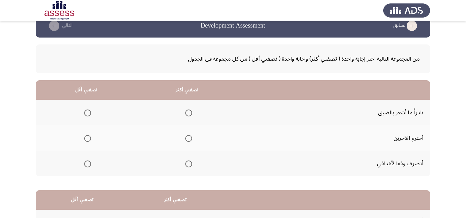
scroll to position [34, 0]
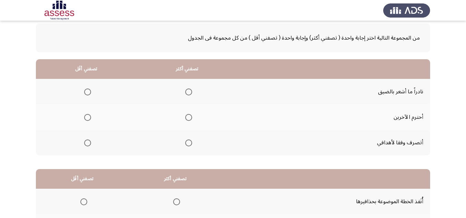
click at [186, 120] on span "Select an option" at bounding box center [188, 117] width 7 height 7
click at [186, 120] on input "Select an option" at bounding box center [188, 117] width 7 height 7
click at [87, 95] on span "Select an option" at bounding box center [87, 92] width 7 height 7
click at [87, 95] on input "Select an option" at bounding box center [87, 92] width 7 height 7
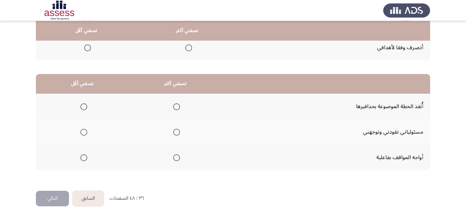
scroll to position [130, 0]
click at [173, 108] on span "Select an option" at bounding box center [176, 106] width 7 height 7
click at [173, 108] on input "Select an option" at bounding box center [176, 106] width 7 height 7
click at [82, 156] on span "Select an option" at bounding box center [83, 157] width 7 height 7
click at [82, 156] on input "Select an option" at bounding box center [83, 157] width 7 height 7
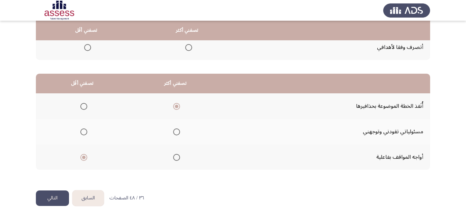
click at [53, 193] on button "التالي" at bounding box center [52, 199] width 33 height 16
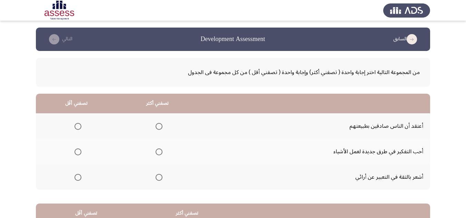
scroll to position [34, 0]
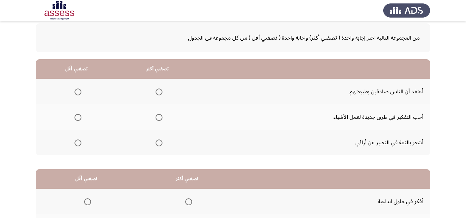
click at [155, 119] on span "Select an option" at bounding box center [158, 117] width 7 height 7
click at [155, 119] on input "Select an option" at bounding box center [158, 117] width 7 height 7
click at [81, 94] on span "Select an option" at bounding box center [77, 92] width 7 height 7
click at [81, 94] on input "Select an option" at bounding box center [77, 92] width 7 height 7
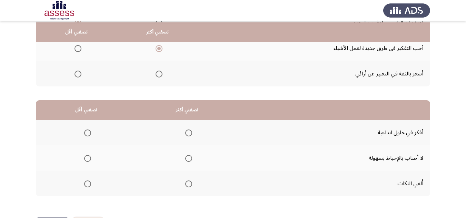
scroll to position [130, 0]
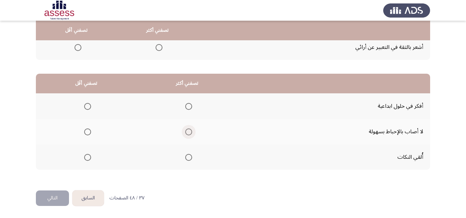
click at [186, 131] on span "Select an option" at bounding box center [188, 132] width 7 height 7
click at [186, 131] on input "Select an option" at bounding box center [188, 132] width 7 height 7
click at [85, 160] on span "Select an option" at bounding box center [87, 157] width 7 height 7
click at [85, 160] on input "Select an option" at bounding box center [87, 157] width 7 height 7
click at [54, 196] on button "التالي" at bounding box center [52, 199] width 33 height 16
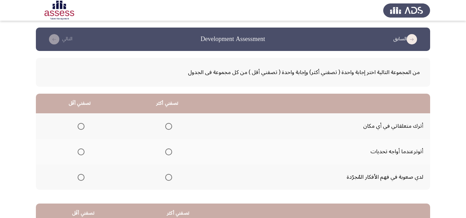
scroll to position [34, 0]
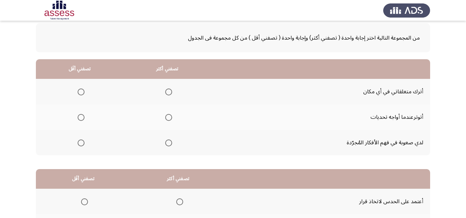
click at [80, 142] on span "Select an option" at bounding box center [81, 143] width 7 height 7
click at [80, 142] on input "Select an option" at bounding box center [81, 143] width 7 height 7
click at [173, 116] on th at bounding box center [167, 117] width 88 height 26
click at [164, 117] on label "Select an option" at bounding box center [167, 117] width 10 height 7
click at [165, 117] on input "Select an option" at bounding box center [168, 117] width 7 height 7
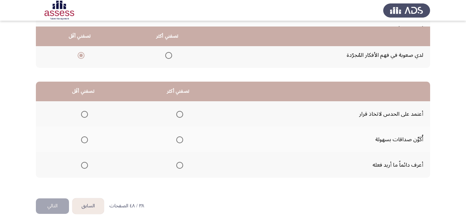
scroll to position [130, 0]
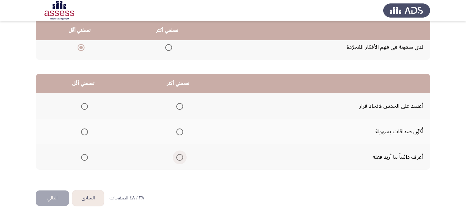
click at [180, 157] on span "Select an option" at bounding box center [179, 157] width 7 height 7
click at [180, 157] on input "Select an option" at bounding box center [179, 157] width 7 height 7
click at [86, 107] on span "Select an option" at bounding box center [84, 106] width 7 height 7
click at [86, 107] on input "Select an option" at bounding box center [84, 106] width 7 height 7
click at [50, 195] on button "التالي" at bounding box center [52, 199] width 33 height 16
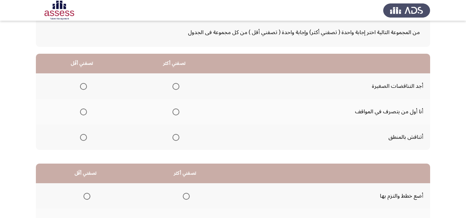
scroll to position [34, 0]
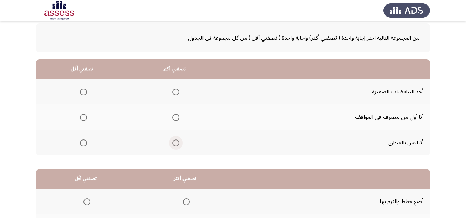
click at [176, 142] on span "Select an option" at bounding box center [175, 143] width 7 height 7
click at [176, 142] on input "Select an option" at bounding box center [175, 143] width 7 height 7
click at [80, 91] on span "Select an option" at bounding box center [83, 92] width 7 height 7
click at [80, 91] on input "Select an option" at bounding box center [83, 92] width 7 height 7
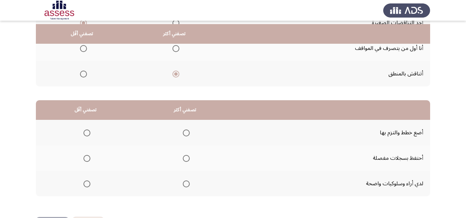
scroll to position [130, 0]
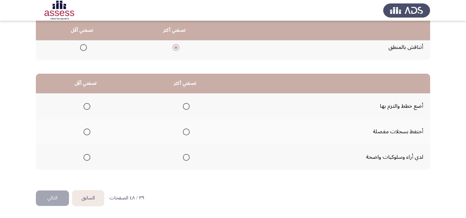
click at [188, 105] on span "Select an option" at bounding box center [186, 106] width 7 height 7
click at [188, 105] on input "Select an option" at bounding box center [186, 106] width 7 height 7
click at [84, 133] on span "Select an option" at bounding box center [86, 132] width 7 height 7
click at [84, 133] on input "Select an option" at bounding box center [86, 132] width 7 height 7
click at [50, 196] on button "التالي" at bounding box center [52, 199] width 33 height 16
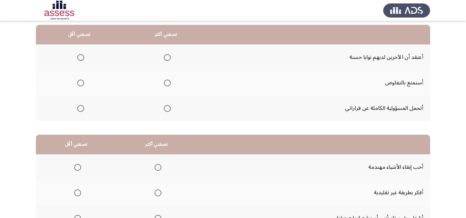
scroll to position [34, 0]
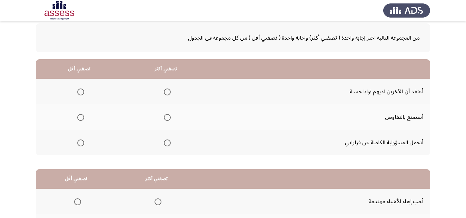
click at [168, 144] on span "Select an option" at bounding box center [167, 143] width 7 height 7
click at [168, 144] on input "Select an option" at bounding box center [167, 143] width 7 height 7
click at [81, 118] on span "Select an option" at bounding box center [80, 117] width 7 height 7
click at [81, 118] on input "Select an option" at bounding box center [80, 117] width 7 height 7
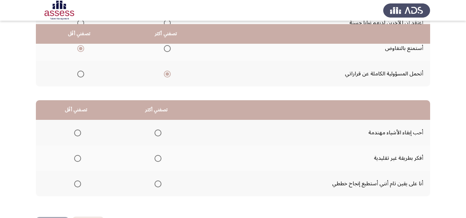
scroll to position [130, 0]
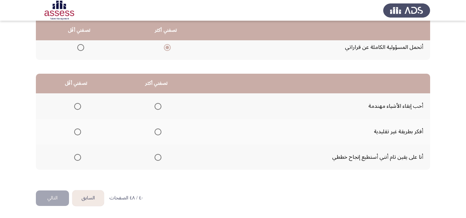
click at [154, 160] on span "Select an option" at bounding box center [157, 157] width 7 height 7
click at [154, 160] on input "Select an option" at bounding box center [157, 157] width 7 height 7
click at [78, 109] on span "Select an option" at bounding box center [77, 106] width 7 height 7
click at [78, 109] on input "Select an option" at bounding box center [77, 106] width 7 height 7
click at [62, 195] on button "التالي" at bounding box center [52, 199] width 33 height 16
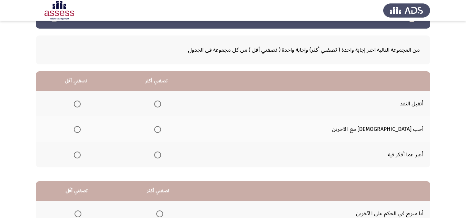
scroll to position [34, 0]
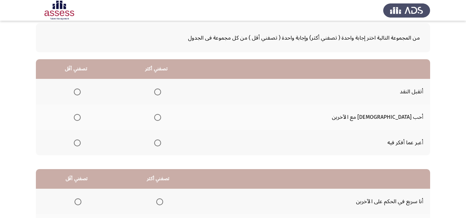
click at [161, 93] on span "Select an option" at bounding box center [157, 92] width 7 height 7
click at [161, 93] on input "Select an option" at bounding box center [157, 92] width 7 height 7
click at [81, 142] on span "Select an option" at bounding box center [77, 143] width 7 height 7
click at [81, 142] on input "Select an option" at bounding box center [77, 143] width 7 height 7
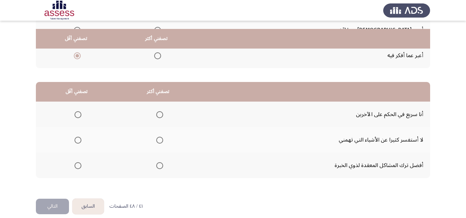
scroll to position [130, 0]
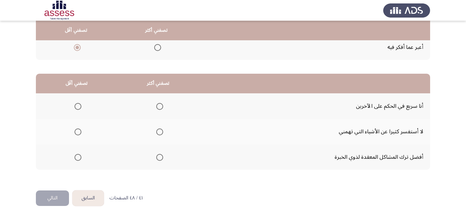
click at [156, 159] on span "Select an option" at bounding box center [159, 157] width 7 height 7
click at [156, 159] on input "Select an option" at bounding box center [159, 157] width 7 height 7
click at [78, 130] on span "Select an option" at bounding box center [77, 132] width 7 height 7
click at [78, 130] on input "Select an option" at bounding box center [77, 132] width 7 height 7
click at [55, 201] on button "التالي" at bounding box center [52, 199] width 33 height 16
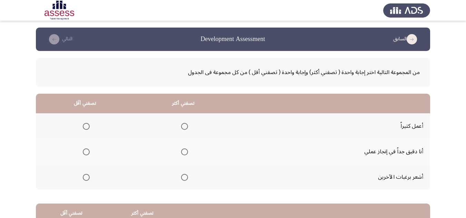
scroll to position [34, 0]
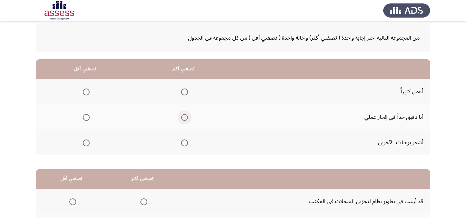
click at [183, 117] on span "Select an option" at bounding box center [184, 117] width 7 height 7
click at [183, 117] on input "Select an option" at bounding box center [184, 117] width 7 height 7
click at [84, 145] on span "Select an option" at bounding box center [86, 143] width 7 height 7
click at [84, 145] on input "Select an option" at bounding box center [86, 143] width 7 height 7
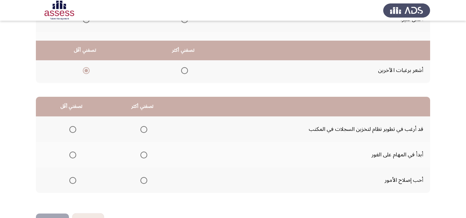
scroll to position [130, 0]
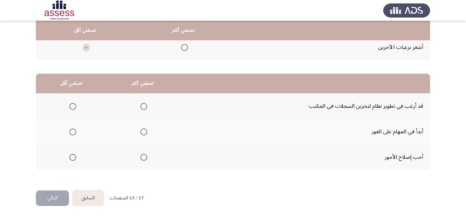
click at [144, 131] on span "Select an option" at bounding box center [143, 132] width 7 height 7
click at [144, 131] on input "Select an option" at bounding box center [143, 132] width 7 height 7
click at [142, 106] on span "Select an option" at bounding box center [143, 106] width 7 height 7
click at [142, 106] on input "Select an option" at bounding box center [143, 106] width 7 height 7
click at [74, 158] on span "Select an option" at bounding box center [72, 157] width 7 height 7
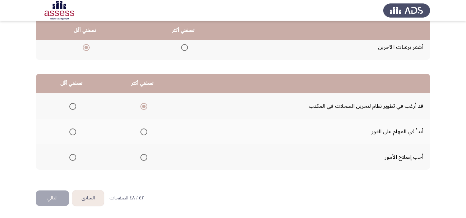
click at [74, 158] on input "Select an option" at bounding box center [72, 157] width 7 height 7
click at [53, 195] on button "التالي" at bounding box center [52, 199] width 33 height 16
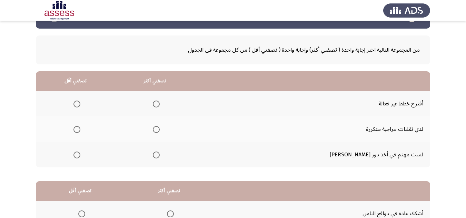
scroll to position [34, 0]
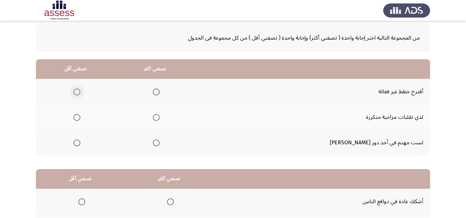
click at [80, 90] on span "Select an option" at bounding box center [76, 92] width 7 height 7
click at [80, 90] on input "Select an option" at bounding box center [76, 92] width 7 height 7
click at [156, 118] on span "Select an option" at bounding box center [156, 118] width 0 height 0
click at [160, 118] on input "Select an option" at bounding box center [156, 117] width 7 height 7
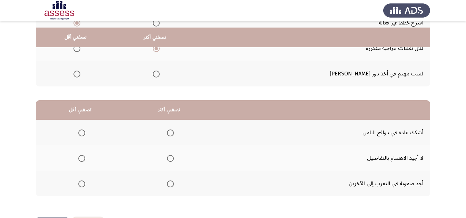
scroll to position [130, 0]
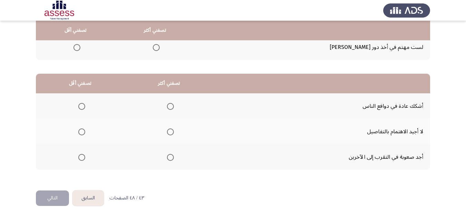
click at [168, 157] on span "Select an option" at bounding box center [170, 157] width 7 height 7
click at [168, 157] on input "Select an option" at bounding box center [170, 157] width 7 height 7
click at [81, 130] on span "Select an option" at bounding box center [81, 132] width 7 height 7
click at [81, 130] on input "Select an option" at bounding box center [81, 132] width 7 height 7
click at [171, 109] on span "Select an option" at bounding box center [170, 106] width 7 height 7
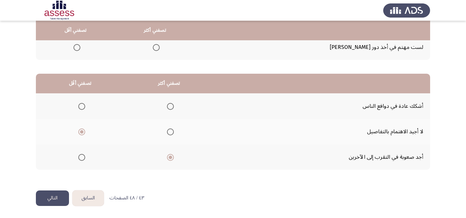
click at [171, 109] on input "Select an option" at bounding box center [170, 106] width 7 height 7
click at [62, 202] on button "التالي" at bounding box center [52, 199] width 33 height 16
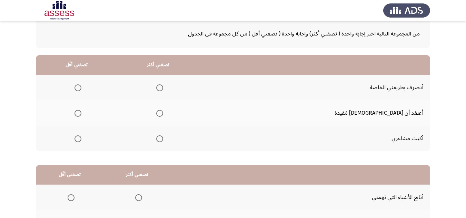
scroll to position [27, 0]
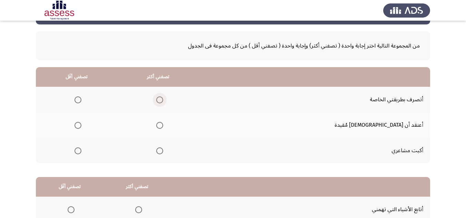
click at [163, 100] on span "Select an option" at bounding box center [159, 100] width 7 height 7
click at [163, 100] on input "Select an option" at bounding box center [159, 100] width 7 height 7
click at [81, 148] on span "Select an option" at bounding box center [77, 151] width 7 height 7
click at [81, 148] on input "Select an option" at bounding box center [77, 151] width 7 height 7
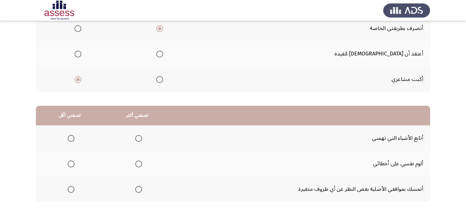
scroll to position [130, 0]
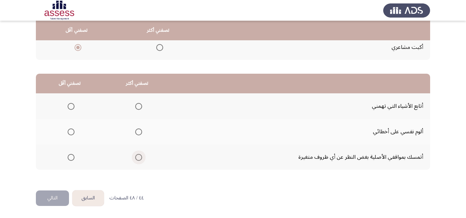
click at [134, 156] on label "Select an option" at bounding box center [137, 157] width 10 height 7
click at [135, 156] on input "Select an option" at bounding box center [138, 157] width 7 height 7
click at [72, 132] on span "Select an option" at bounding box center [71, 132] width 7 height 7
click at [72, 132] on input "Select an option" at bounding box center [71, 132] width 7 height 7
click at [55, 196] on button "التالي" at bounding box center [52, 199] width 33 height 16
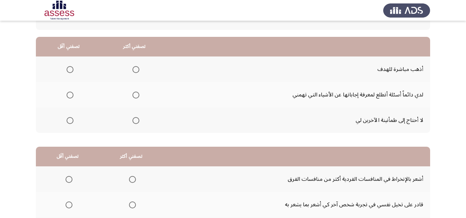
scroll to position [69, 0]
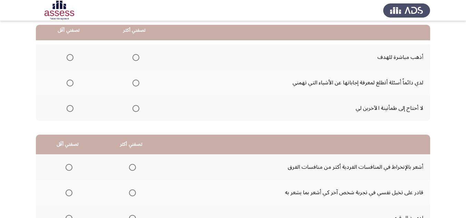
click at [138, 82] on span "Select an option" at bounding box center [135, 83] width 7 height 7
click at [138, 82] on input "Select an option" at bounding box center [135, 83] width 7 height 7
click at [71, 108] on span "Select an option" at bounding box center [70, 108] width 7 height 7
click at [71, 108] on input "Select an option" at bounding box center [70, 108] width 7 height 7
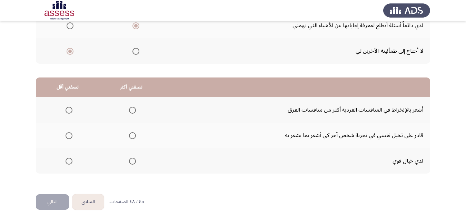
scroll to position [130, 0]
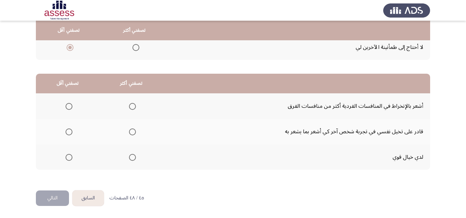
click at [129, 132] on span "Select an option" at bounding box center [132, 132] width 7 height 7
click at [129, 132] on input "Select an option" at bounding box center [132, 132] width 7 height 7
click at [65, 106] on label "Select an option" at bounding box center [68, 106] width 10 height 7
click at [65, 106] on input "Select an option" at bounding box center [68, 106] width 7 height 7
click at [50, 200] on button "التالي" at bounding box center [52, 199] width 33 height 16
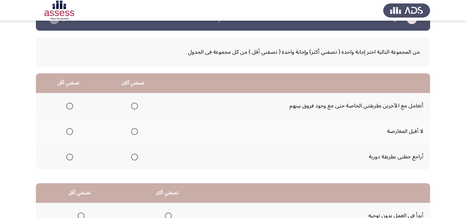
scroll to position [34, 0]
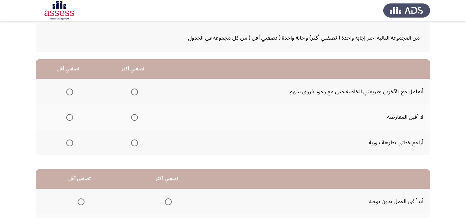
click at [69, 114] on span "Select an option" at bounding box center [69, 117] width 7 height 7
click at [69, 114] on input "Select an option" at bounding box center [69, 117] width 7 height 7
click at [134, 143] on span "Select an option" at bounding box center [134, 143] width 0 height 0
click at [134, 143] on input "Select an option" at bounding box center [134, 143] width 7 height 7
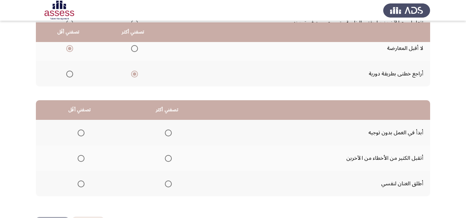
scroll to position [130, 0]
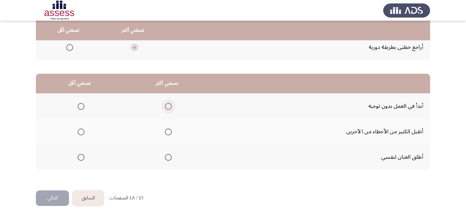
click at [169, 107] on span "Select an option" at bounding box center [168, 106] width 7 height 7
click at [169, 107] on input "Select an option" at bounding box center [168, 106] width 7 height 7
click at [81, 133] on span "Select an option" at bounding box center [81, 132] width 7 height 7
click at [81, 133] on input "Select an option" at bounding box center [81, 132] width 7 height 7
click at [48, 192] on button "التالي" at bounding box center [52, 199] width 33 height 16
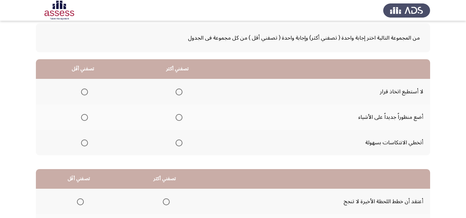
scroll to position [69, 0]
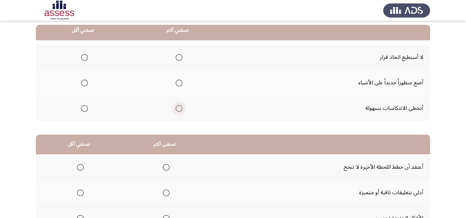
click at [178, 108] on span "Select an option" at bounding box center [178, 108] width 7 height 7
click at [178, 108] on input "Select an option" at bounding box center [178, 108] width 7 height 7
click at [80, 57] on label "Select an option" at bounding box center [83, 57] width 10 height 7
click at [81, 57] on input "Select an option" at bounding box center [84, 57] width 7 height 7
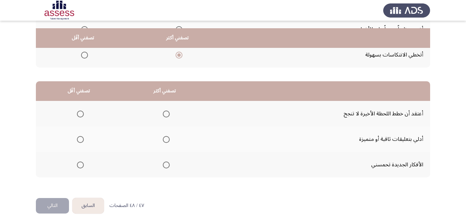
scroll to position [130, 0]
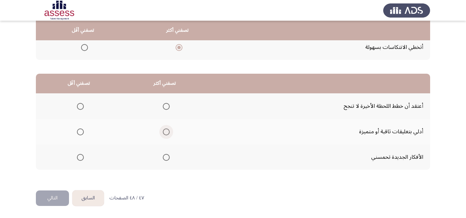
click at [166, 131] on span "Select an option" at bounding box center [166, 132] width 7 height 7
click at [166, 131] on input "Select an option" at bounding box center [166, 132] width 7 height 7
click at [79, 105] on span "Select an option" at bounding box center [80, 106] width 7 height 7
click at [79, 105] on input "Select an option" at bounding box center [80, 106] width 7 height 7
click at [44, 200] on button "التالي" at bounding box center [52, 199] width 33 height 16
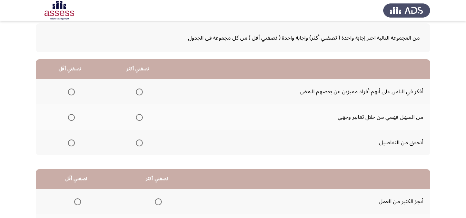
scroll to position [27, 0]
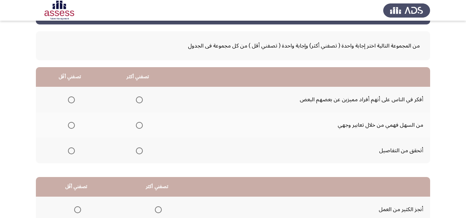
click at [139, 102] on span "Select an option" at bounding box center [139, 100] width 7 height 7
click at [139, 102] on input "Select an option" at bounding box center [139, 100] width 7 height 7
click at [69, 124] on span "Select an option" at bounding box center [71, 125] width 7 height 7
click at [69, 124] on input "Select an option" at bounding box center [71, 125] width 7 height 7
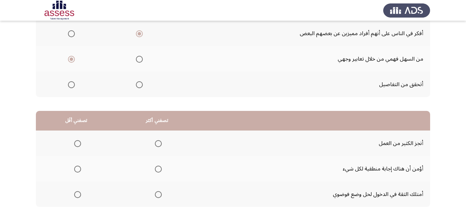
scroll to position [130, 0]
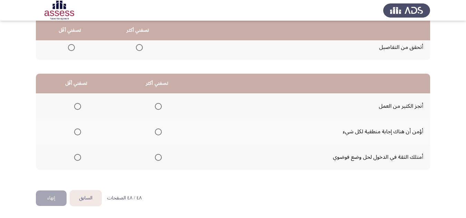
click at [159, 158] on span "Select an option" at bounding box center [158, 157] width 7 height 7
click at [159, 158] on input "Select an option" at bounding box center [158, 157] width 7 height 7
click at [77, 133] on span "Select an option" at bounding box center [77, 132] width 7 height 7
click at [77, 133] on input "Select an option" at bounding box center [77, 132] width 7 height 7
click at [47, 194] on button "إنهاء" at bounding box center [51, 199] width 31 height 16
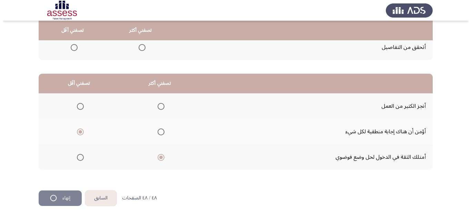
scroll to position [0, 0]
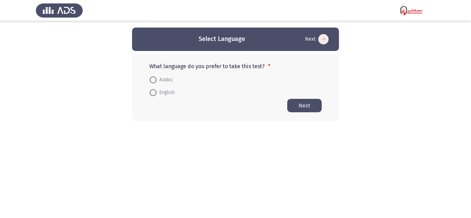
click at [154, 81] on span at bounding box center [153, 80] width 7 height 7
click at [154, 81] on input "Arabic" at bounding box center [153, 80] width 7 height 7
radio input "true"
click at [309, 106] on button "Next" at bounding box center [304, 105] width 34 height 13
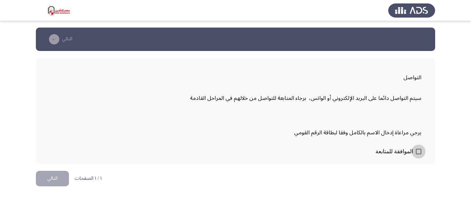
click at [415, 150] on label "الموافقة للمتابعة" at bounding box center [398, 152] width 46 height 8
click at [418, 154] on input "الموافقة للمتابعة" at bounding box center [418, 154] width 0 height 0
checkbox input "true"
click at [56, 175] on button "التالي" at bounding box center [52, 179] width 33 height 16
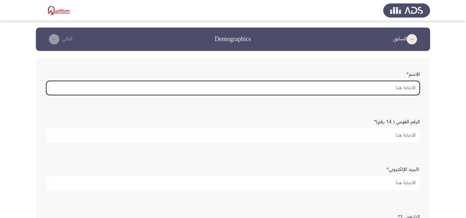
click at [372, 90] on input "الاسم *" at bounding box center [232, 88] width 373 height 14
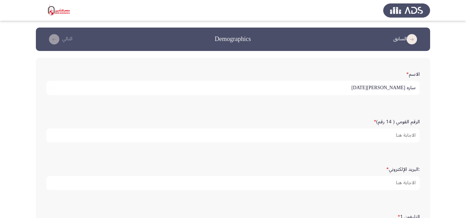
type input "ساره [PERSON_NAME][DATE]"
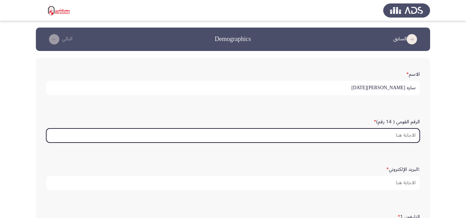
click at [381, 135] on input "الرقم القومي ( 14 رقم) *" at bounding box center [232, 136] width 373 height 14
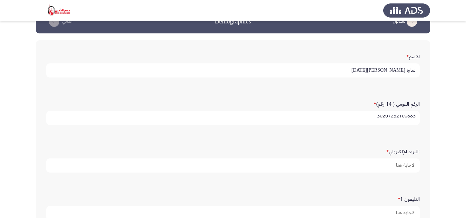
scroll to position [34, 0]
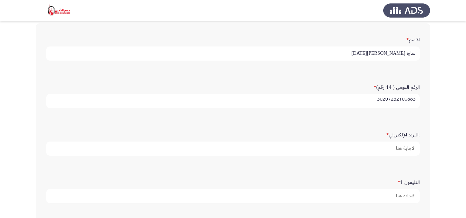
type input "30207232100883"
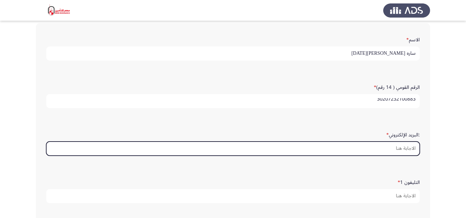
scroll to position [0, 0]
click at [381, 147] on input ":البريد الإلكتروني *" at bounding box center [232, 149] width 373 height 14
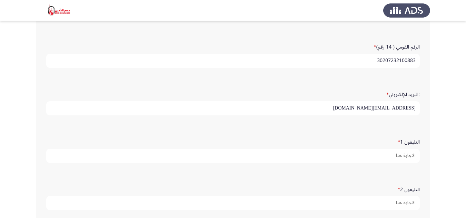
scroll to position [103, 0]
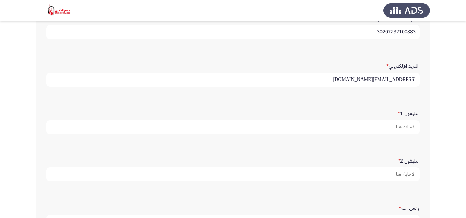
type input "[EMAIL_ADDRESS][DOMAIN_NAME]"
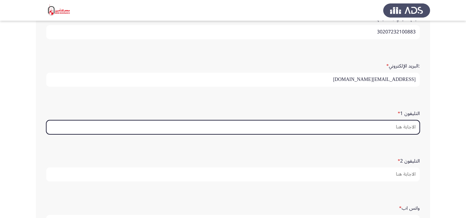
click at [391, 122] on input "التليفون 1 *" at bounding box center [232, 127] width 373 height 14
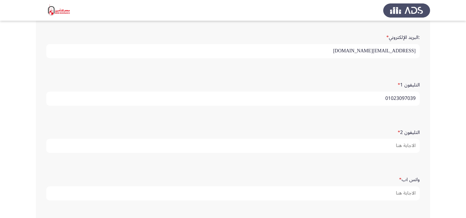
scroll to position [172, 0]
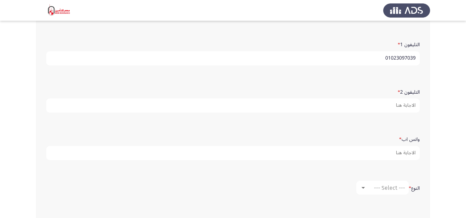
type input "01023097039"
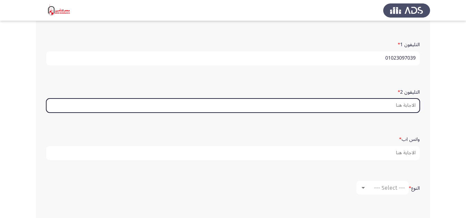
click at [361, 108] on input "التليفون 2 *" at bounding box center [232, 106] width 373 height 14
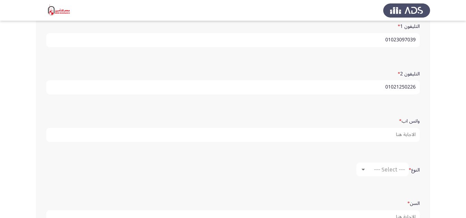
scroll to position [207, 0]
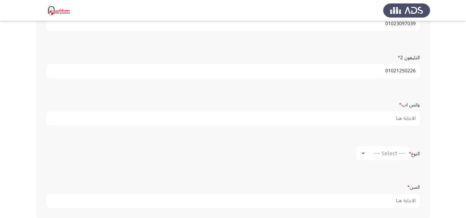
type input "01021250226"
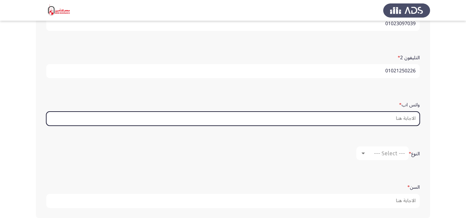
click at [376, 119] on input "واتس اب *" at bounding box center [232, 119] width 373 height 14
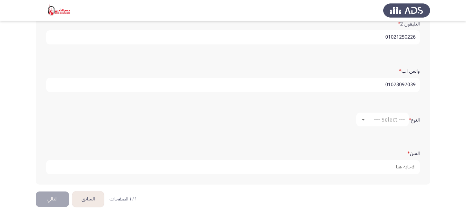
scroll to position [242, 0]
type input "01023097039"
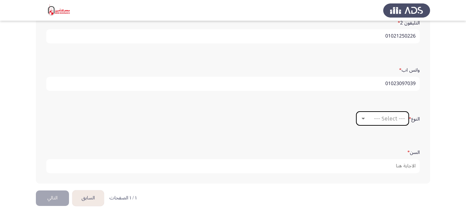
click at [375, 118] on span "--- Select ---" at bounding box center [389, 118] width 31 height 7
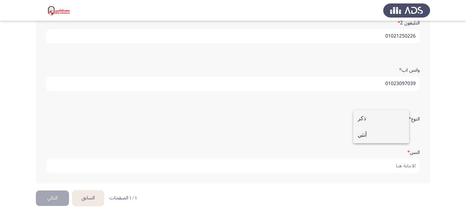
click at [356, 133] on mat-option "أنثي" at bounding box center [381, 135] width 56 height 17
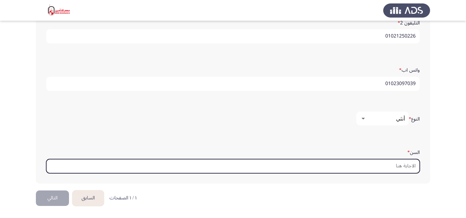
click at [335, 164] on input "السن *" at bounding box center [232, 166] width 373 height 14
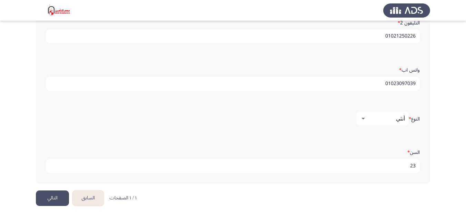
type input "23"
click at [60, 200] on button "التالي" at bounding box center [52, 199] width 33 height 16
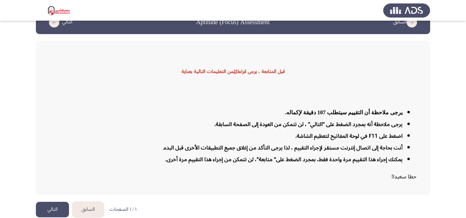
scroll to position [23, 0]
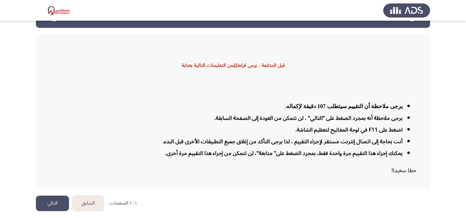
click at [54, 202] on button "التالي" at bounding box center [52, 204] width 33 height 16
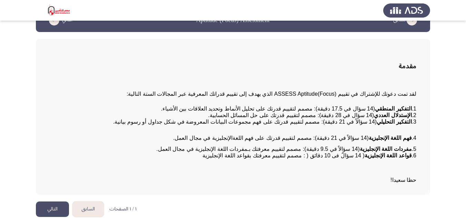
scroll to position [27, 0]
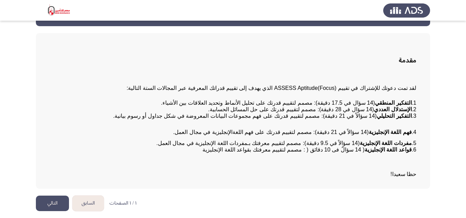
click at [61, 198] on button "التالي" at bounding box center [52, 204] width 33 height 16
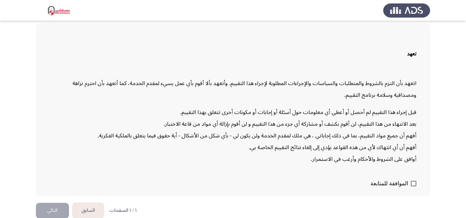
scroll to position [42, 0]
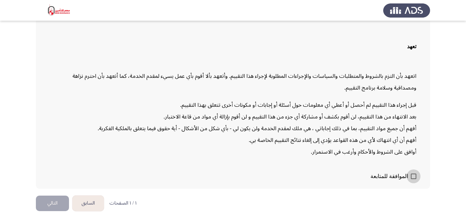
click at [412, 175] on span at bounding box center [414, 177] width 6 height 6
click at [413, 179] on input "الموافقة للمتابعة" at bounding box center [413, 179] width 0 height 0
checkbox input "true"
click at [47, 199] on button "التالي" at bounding box center [52, 204] width 33 height 16
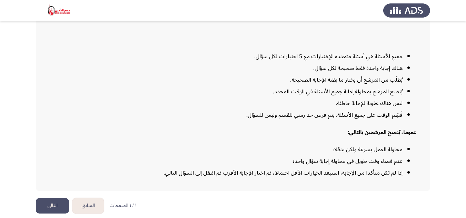
scroll to position [80, 0]
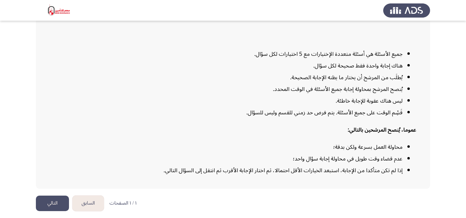
click at [53, 199] on button "التالي" at bounding box center [52, 204] width 33 height 16
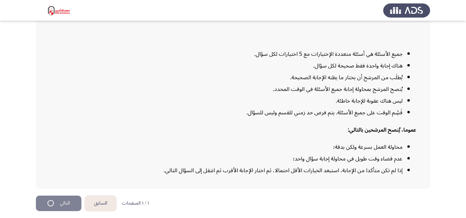
scroll to position [0, 0]
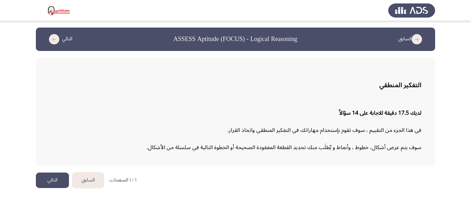
click at [64, 178] on button "التالي" at bounding box center [52, 181] width 33 height 16
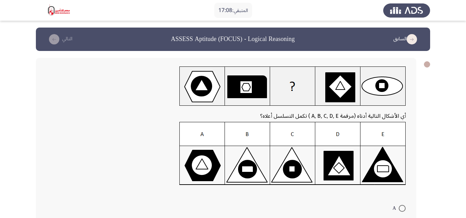
click at [403, 205] on span at bounding box center [401, 208] width 7 height 7
click at [403, 205] on input "A" at bounding box center [401, 208] width 7 height 7
radio input "true"
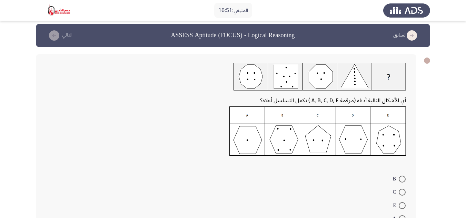
scroll to position [5, 0]
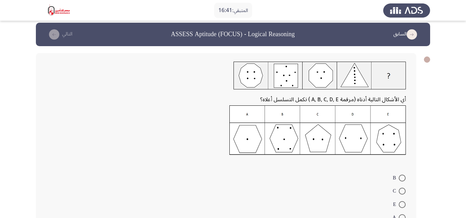
click at [400, 214] on span at bounding box center [401, 217] width 7 height 7
click at [400, 214] on input "A" at bounding box center [401, 217] width 7 height 7
radio input "true"
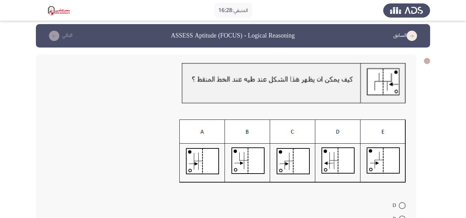
scroll to position [5, 0]
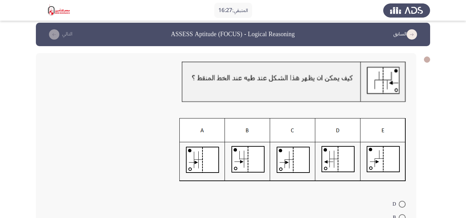
click at [410, 34] on icon "load previous page" at bounding box center [411, 34] width 10 height 10
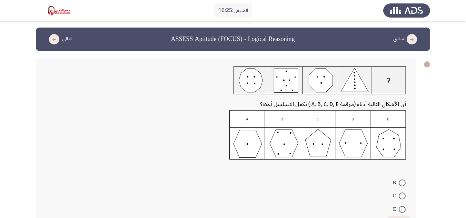
click at [50, 34] on button "التالي" at bounding box center [59, 39] width 30 height 11
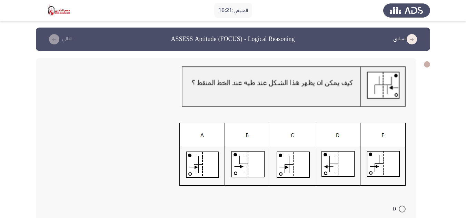
click at [383, 123] on div at bounding box center [225, 157] width 359 height 68
click at [405, 71] on img at bounding box center [294, 87] width 224 height 41
